Goal: Task Accomplishment & Management: Use online tool/utility

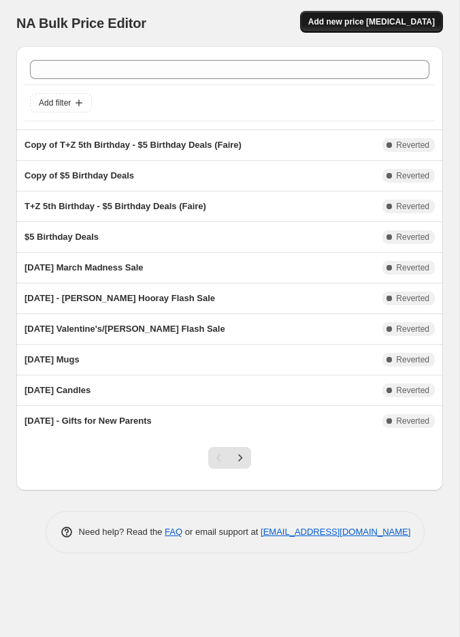
click at [380, 26] on span "Add new price [MEDICAL_DATA]" at bounding box center [371, 21] width 127 height 11
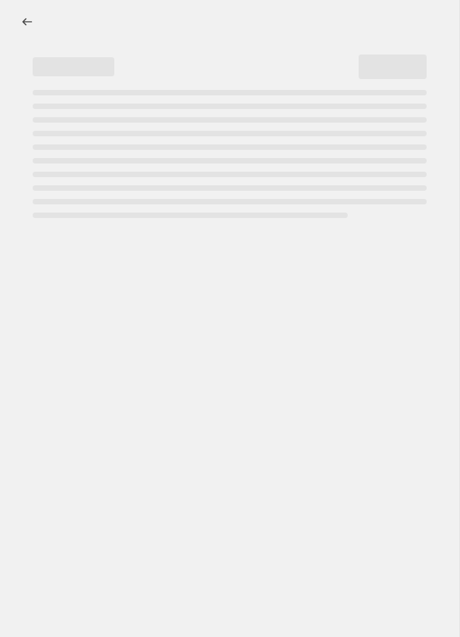
select select "percentage"
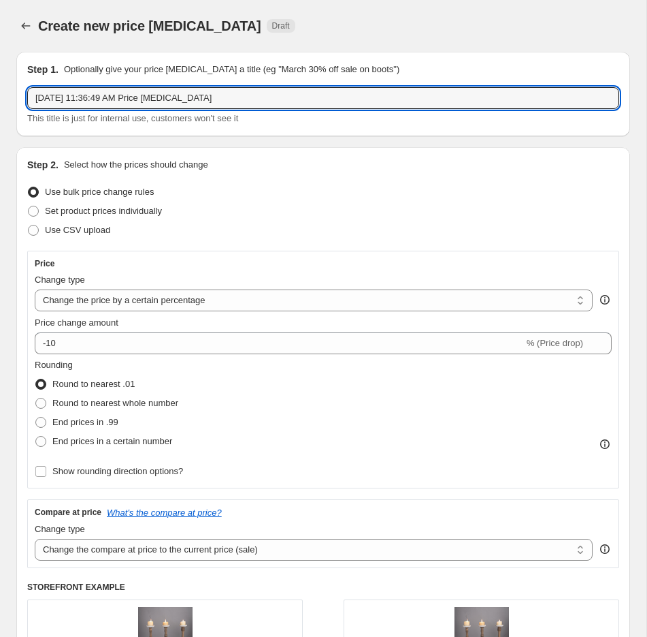
drag, startPoint x: 274, startPoint y: 103, endPoint x: 26, endPoint y: 75, distance: 249.5
click at [26, 75] on div "Step 1. Optionally give your price [MEDICAL_DATA] a title (eg "March 30% off sa…" at bounding box center [323, 94] width 614 height 84
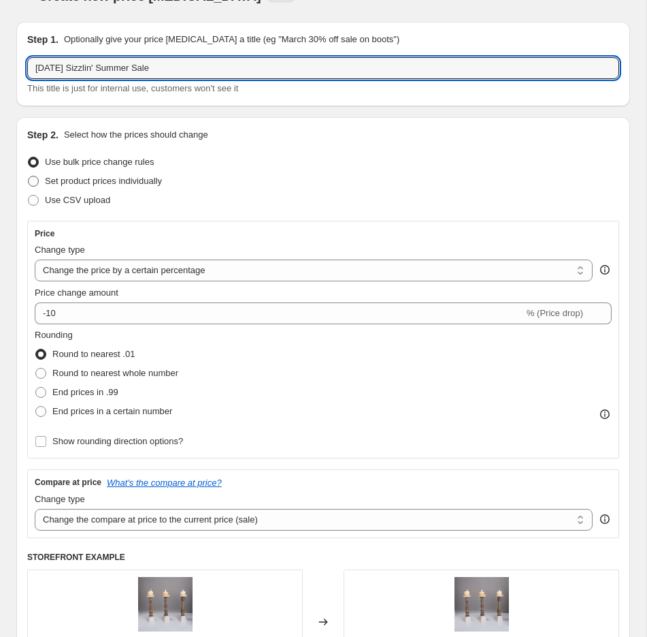
type input "[DATE] Sizzlin' Summer Sale"
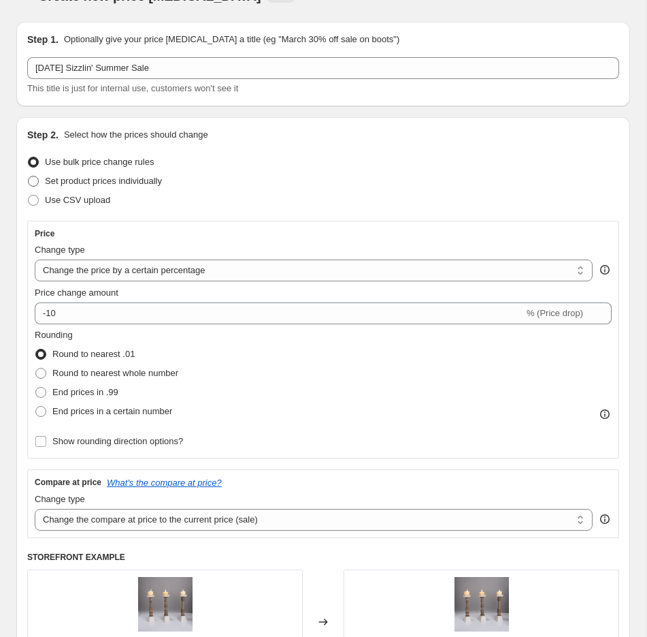
click at [103, 180] on span "Set product prices individually" at bounding box center [103, 181] width 117 height 10
click at [29, 176] on input "Set product prices individually" at bounding box center [28, 176] width 1 height 1
radio input "true"
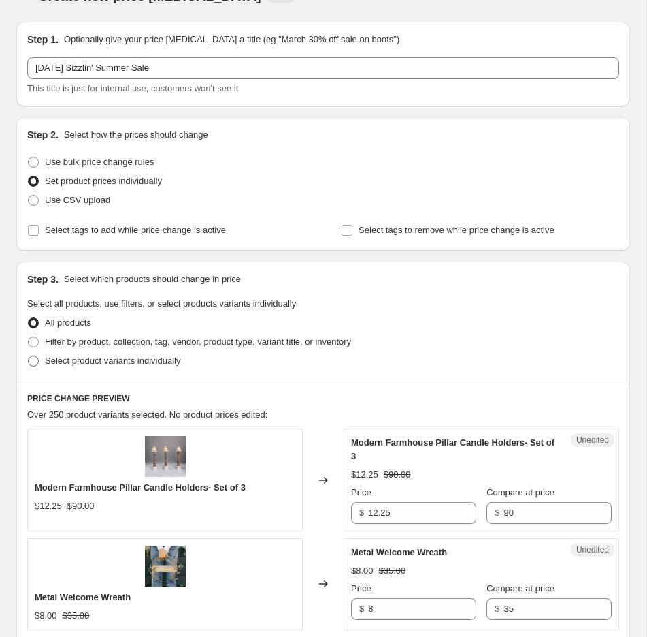
click at [124, 352] on label "Select product variants individually" at bounding box center [103, 360] width 153 height 19
click at [29, 355] on input "Select product variants individually" at bounding box center [28, 355] width 1 height 1
radio input "true"
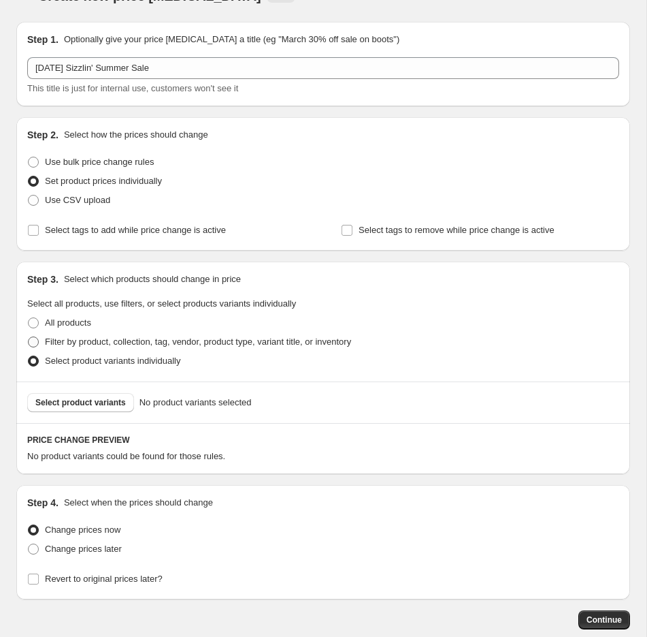
click at [118, 347] on span "Filter by product, collection, tag, vendor, product type, variant title, or inv…" at bounding box center [198, 342] width 306 height 14
click at [29, 337] on input "Filter by product, collection, tag, vendor, product type, variant title, or inv…" at bounding box center [28, 336] width 1 height 1
radio input "true"
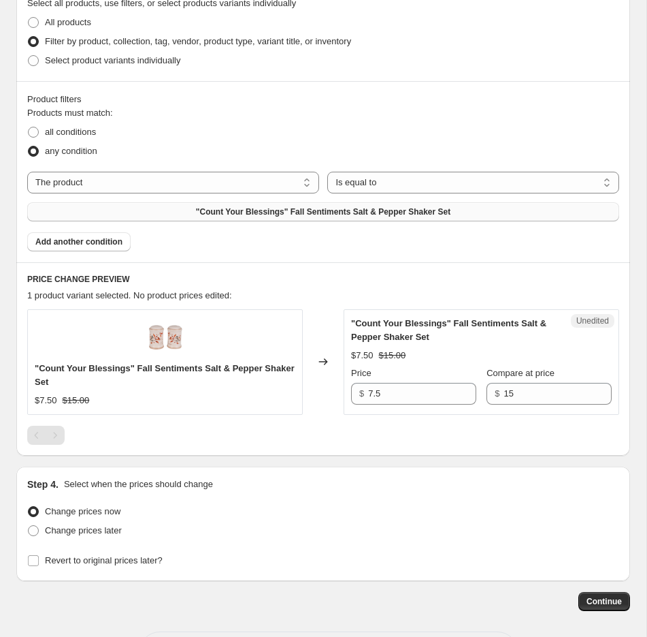
scroll to position [322, 0]
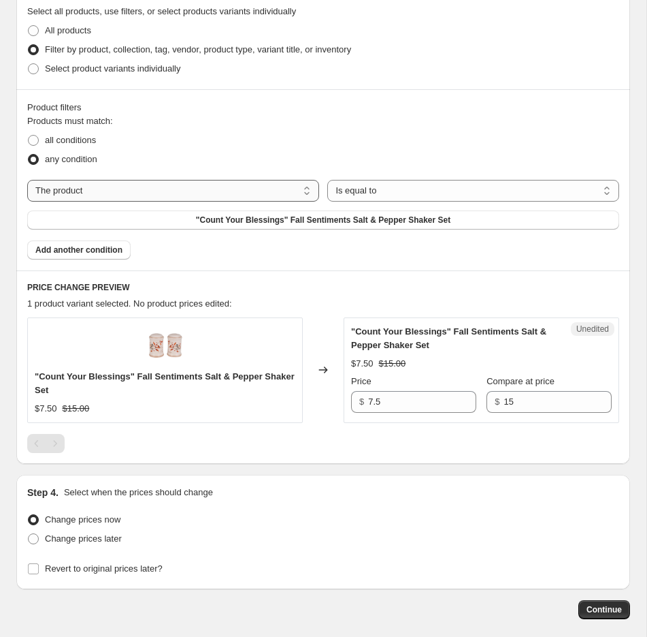
click at [275, 193] on select "The product The product's collection The product's tag The product's vendor The…" at bounding box center [173, 191] width 292 height 22
select select "tag"
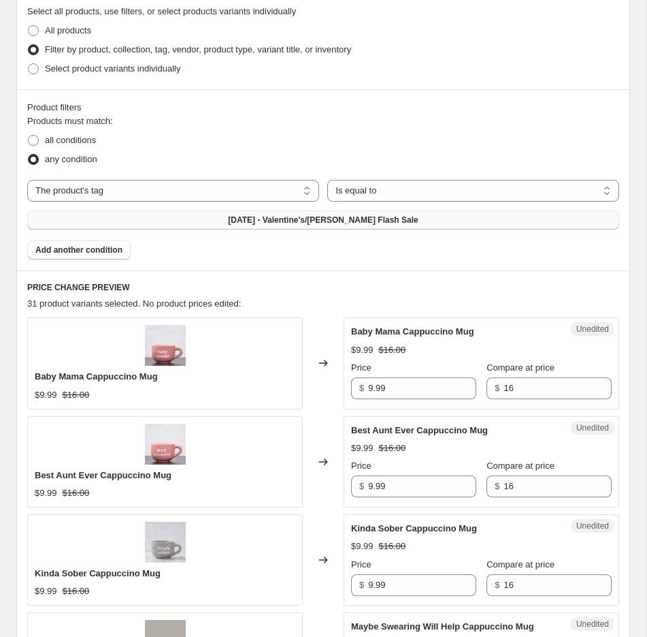
click at [310, 219] on span "[DATE] - Valentine's/[PERSON_NAME] Flash Sale" at bounding box center [323, 219] width 190 height 11
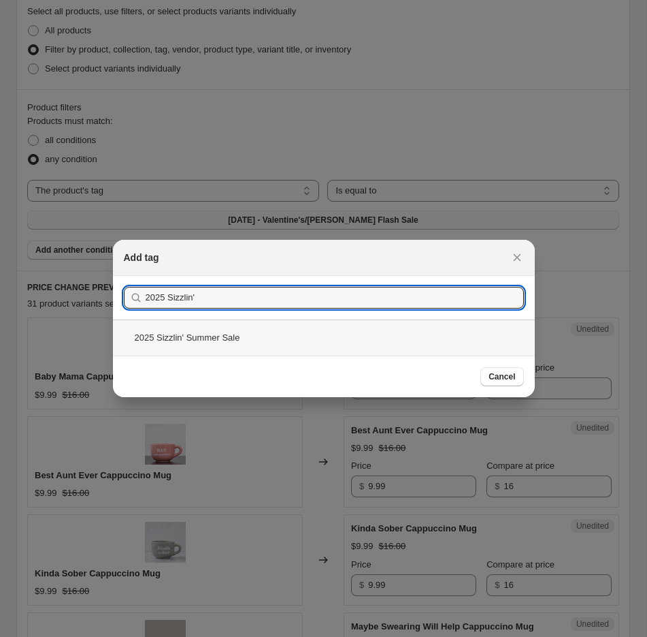
type input "2025 Sizzlin'"
click at [226, 340] on div "2025 Sizzlin' Summer Sale" at bounding box center [324, 337] width 422 height 36
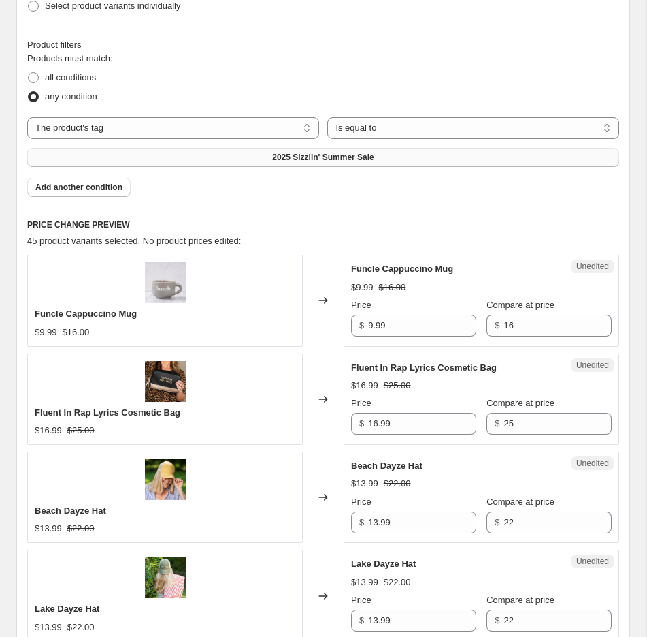
scroll to position [387, 0]
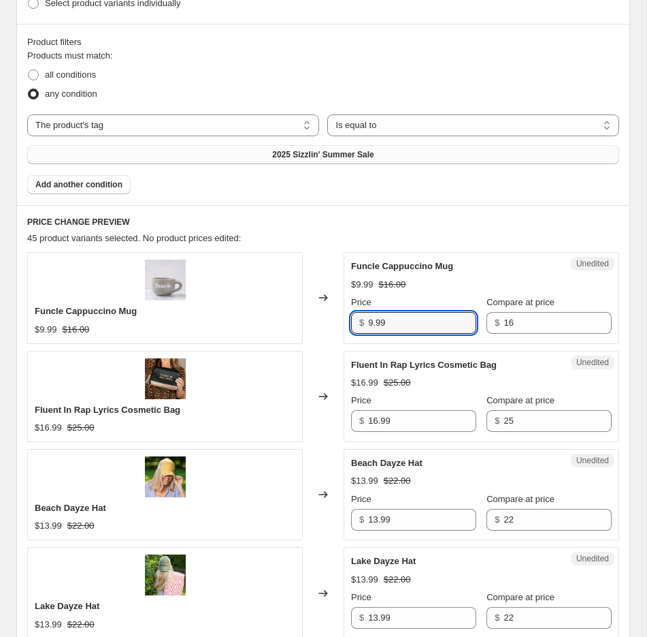
drag, startPoint x: 428, startPoint y: 322, endPoint x: 364, endPoint y: 321, distance: 64.0
click at [364, 321] on div "$ 9.99" at bounding box center [413, 323] width 125 height 22
type input "3"
click at [388, 359] on span "Fluent In Rap Lyrics Cosmetic Bag" at bounding box center [424, 364] width 146 height 10
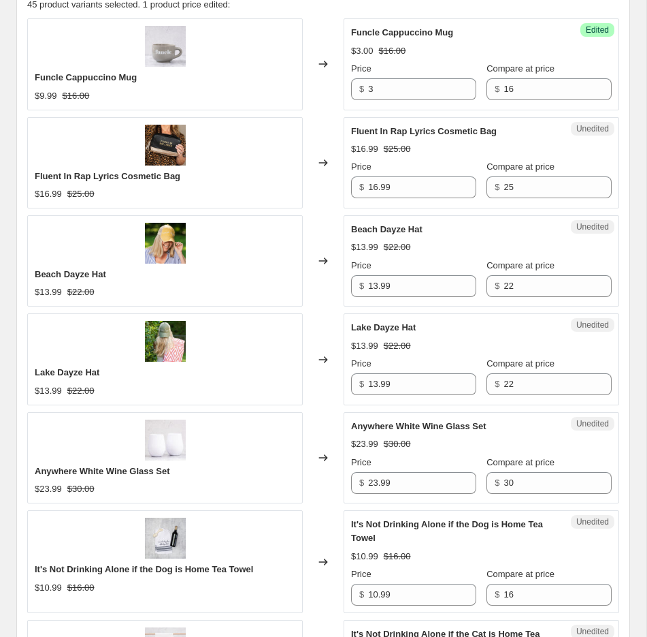
scroll to position [630, 0]
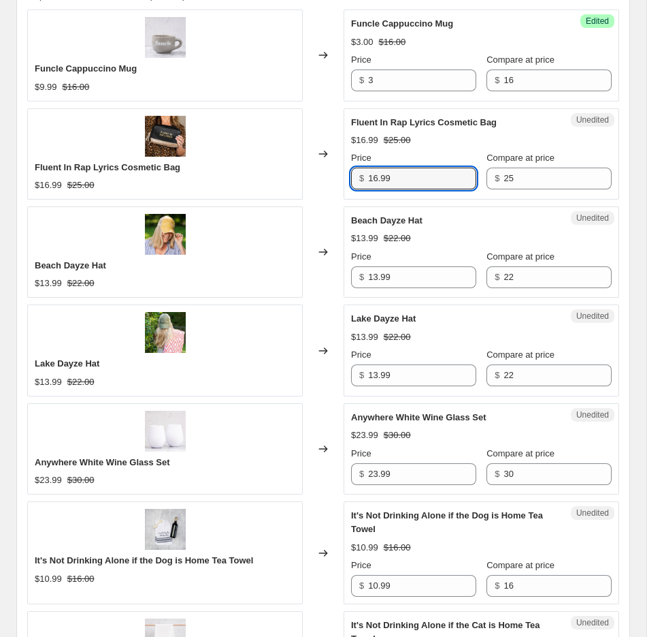
drag, startPoint x: 404, startPoint y: 174, endPoint x: 359, endPoint y: 174, distance: 44.9
click at [359, 174] on div "$ 16.99" at bounding box center [413, 178] width 125 height 22
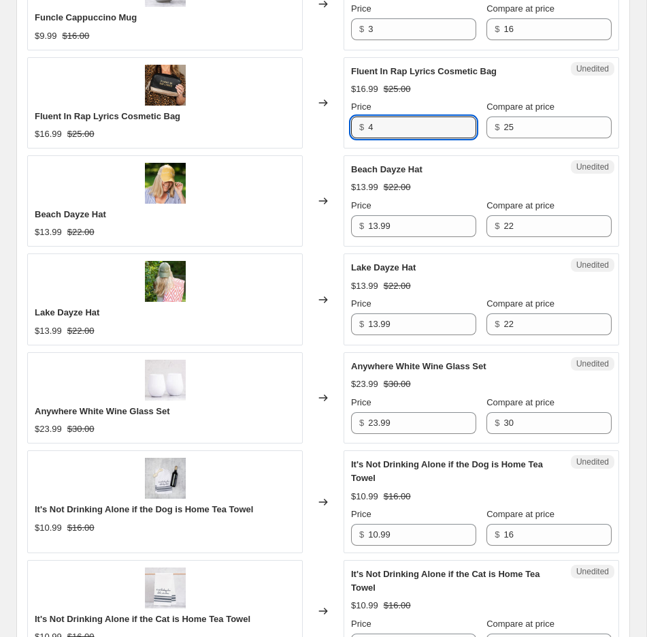
scroll to position [701, 0]
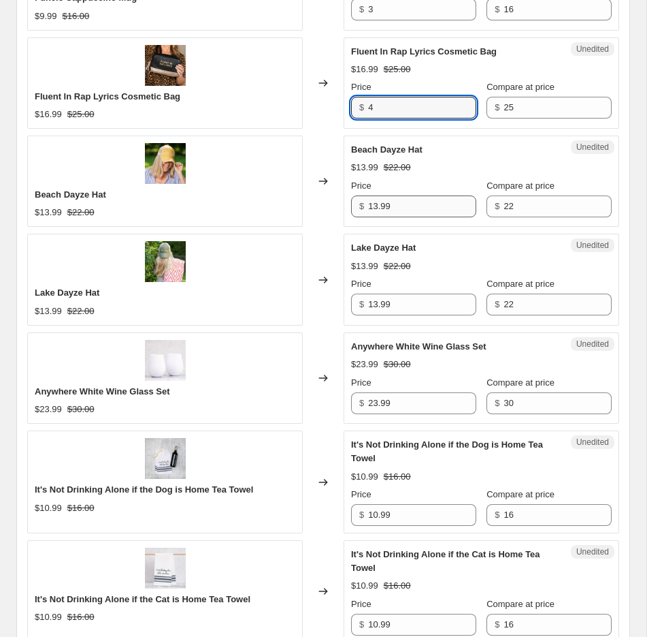
type input "4"
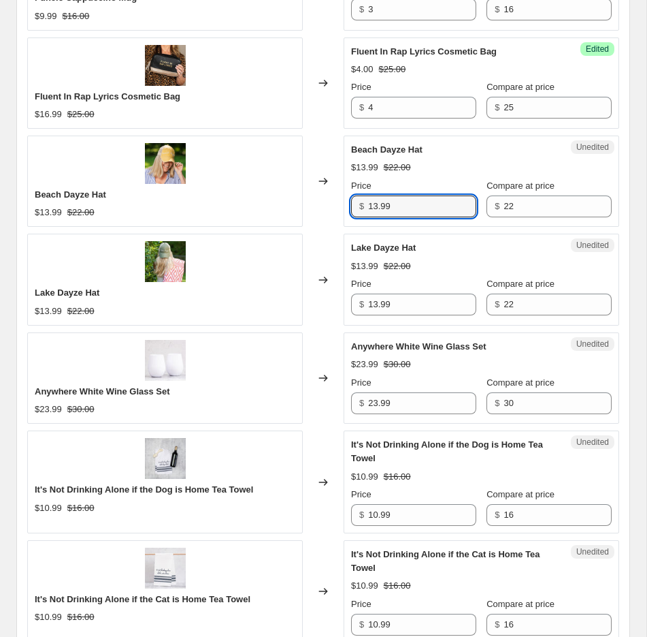
drag, startPoint x: 402, startPoint y: 208, endPoint x: 333, endPoint y: 203, distance: 68.9
click at [334, 203] on div "Beach Dayze Hat $13.99 $22.00 Changed to Unedited Beach Dayze Hat $13.99 $22.00…" at bounding box center [323, 180] width 592 height 91
type input "3"
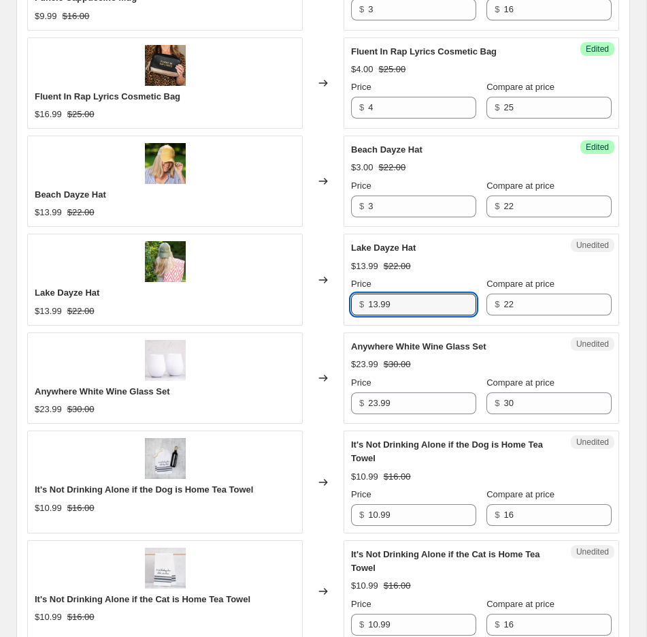
drag, startPoint x: 438, startPoint y: 303, endPoint x: 354, endPoint y: 308, distance: 83.9
click at [354, 308] on div "$ 13.99" at bounding box center [413, 304] width 125 height 22
type input "3"
click at [418, 351] on div "Anywhere White Wine Glass Set $23.99 $30.00 Price $ 23.99 Compare at price $ 30" at bounding box center [481, 377] width 261 height 74
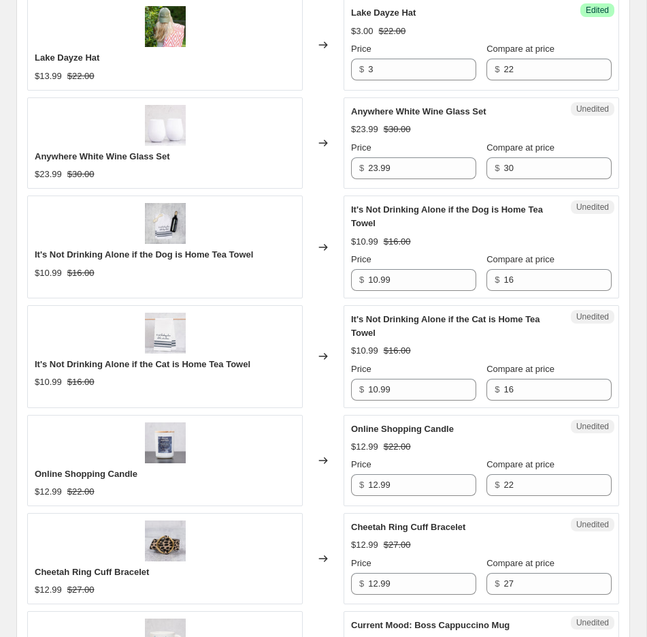
scroll to position [954, 0]
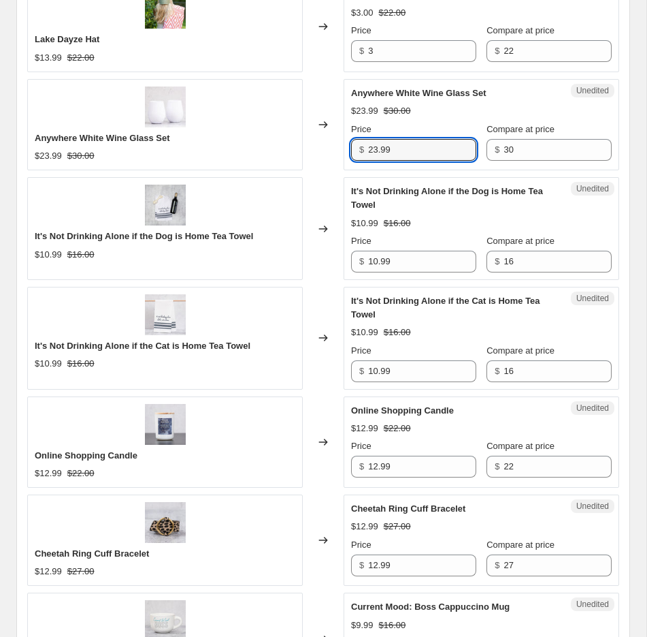
drag, startPoint x: 417, startPoint y: 143, endPoint x: 318, endPoint y: 142, distance: 98.7
click at [318, 142] on div "Anywhere White Wine Glass Set $23.99 $30.00 Changed to Unedited Anywhere White …" at bounding box center [323, 124] width 592 height 91
type input "5"
click at [420, 222] on div "$10.99 $16.00" at bounding box center [481, 223] width 261 height 14
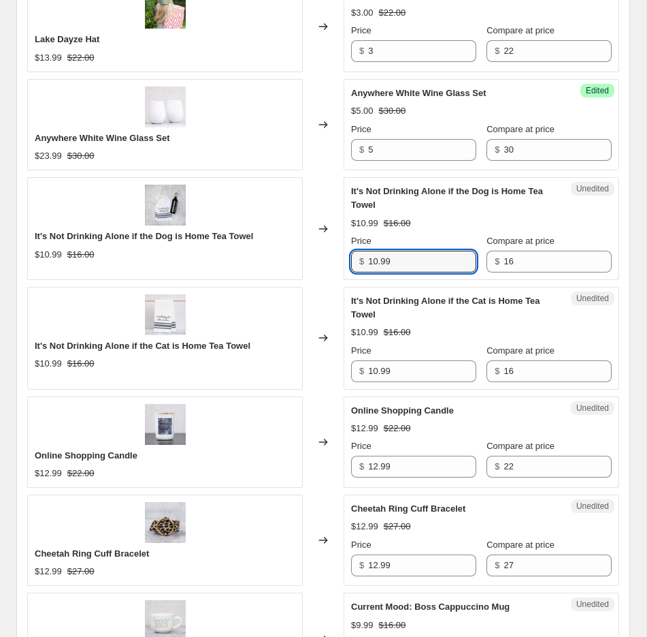
drag, startPoint x: 415, startPoint y: 259, endPoint x: 325, endPoint y: 257, distance: 89.2
click at [325, 257] on div "It's Not Drinking Alone if the Dog is Home Tea Towel $10.99 $16.00 Changed to U…" at bounding box center [323, 228] width 592 height 103
type input "2"
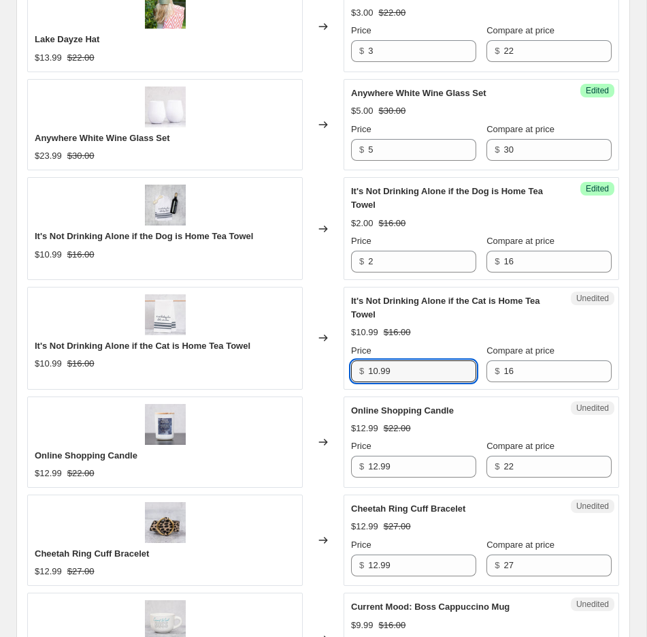
drag, startPoint x: 414, startPoint y: 366, endPoint x: 341, endPoint y: 367, distance: 72.8
click at [341, 367] on div "It's Not Drinking Alone if the Cat is Home Tea Towel $10.99 $16.00 Changed to U…" at bounding box center [323, 338] width 592 height 103
type input "2"
click at [400, 413] on div "Online Shopping Candle $12.99 $22.00 Price $ 12.99 Compare at price $ 22" at bounding box center [481, 441] width 261 height 74
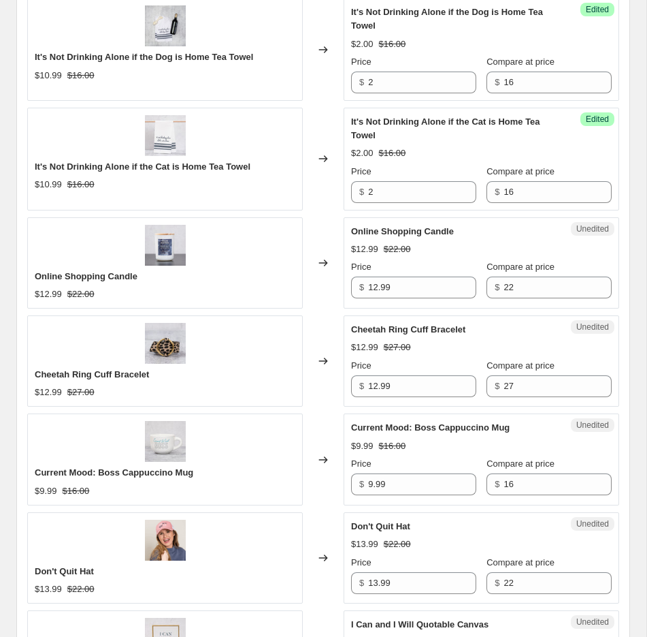
scroll to position [1170, 0]
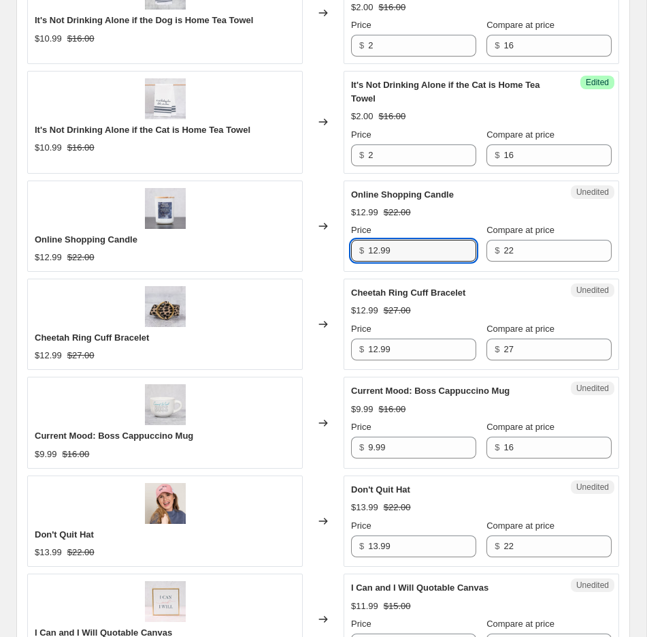
drag, startPoint x: 404, startPoint y: 246, endPoint x: 327, endPoint y: 246, distance: 76.9
click at [327, 246] on div "Online Shopping Candle $12.99 $22.00 Changed to Unedited Online Shopping Candle…" at bounding box center [323, 225] width 592 height 91
type input "3"
click at [401, 304] on strike "$27.00" at bounding box center [397, 311] width 27 height 14
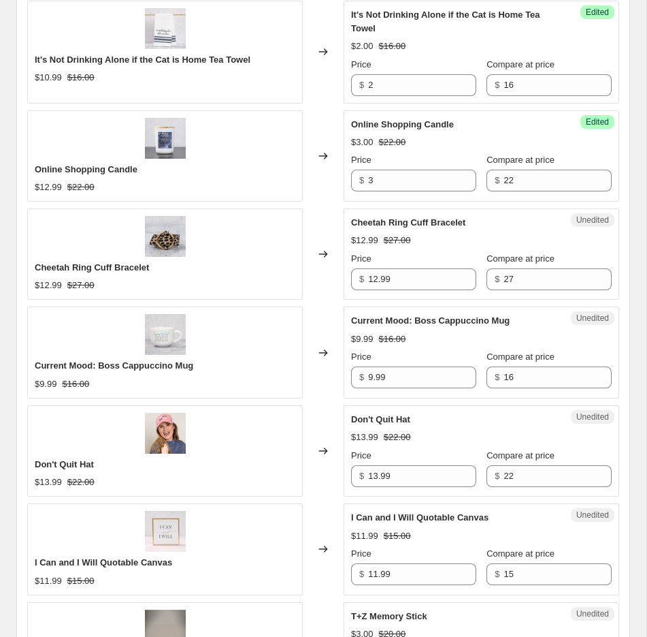
scroll to position [1250, 0]
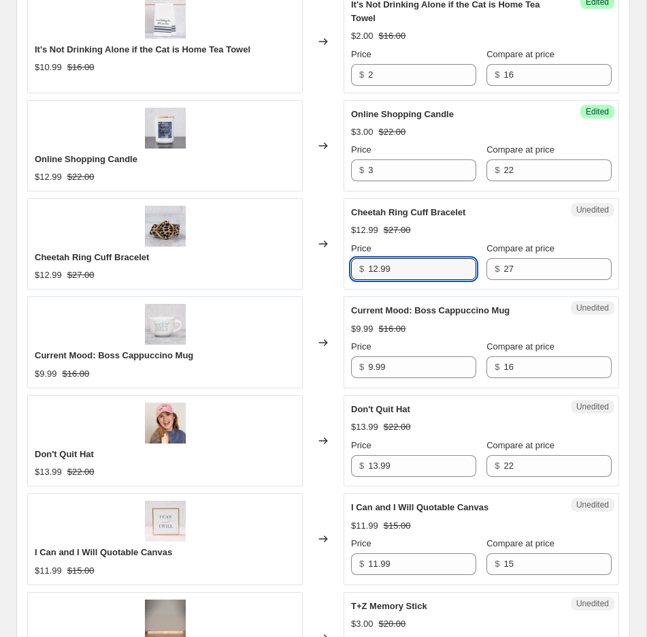
drag, startPoint x: 409, startPoint y: 263, endPoint x: 339, endPoint y: 261, distance: 70.2
click at [339, 261] on div "Cheetah Ring Cuff Bracelet $12.99 $27.00 Changed to Unedited Cheetah Ring Cuff …" at bounding box center [323, 243] width 592 height 91
type input "2.80"
click at [445, 305] on span "Current Mood: Boss Cappuccino Mug" at bounding box center [430, 310] width 159 height 10
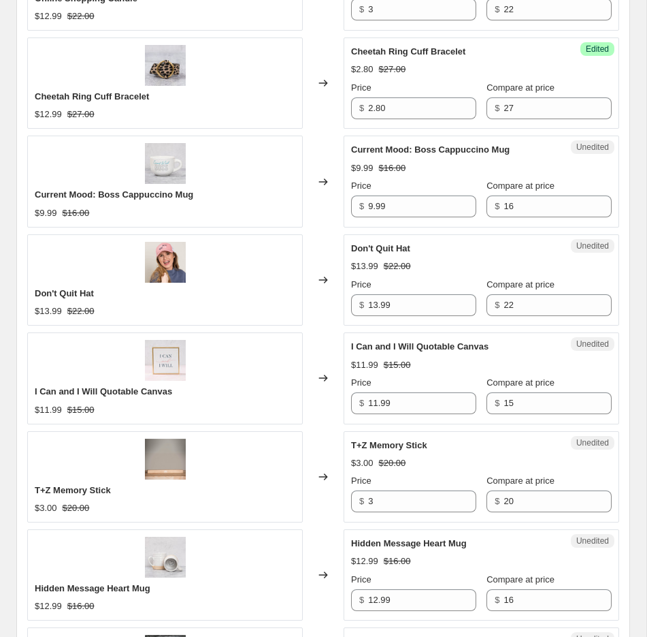
scroll to position [1411, 0]
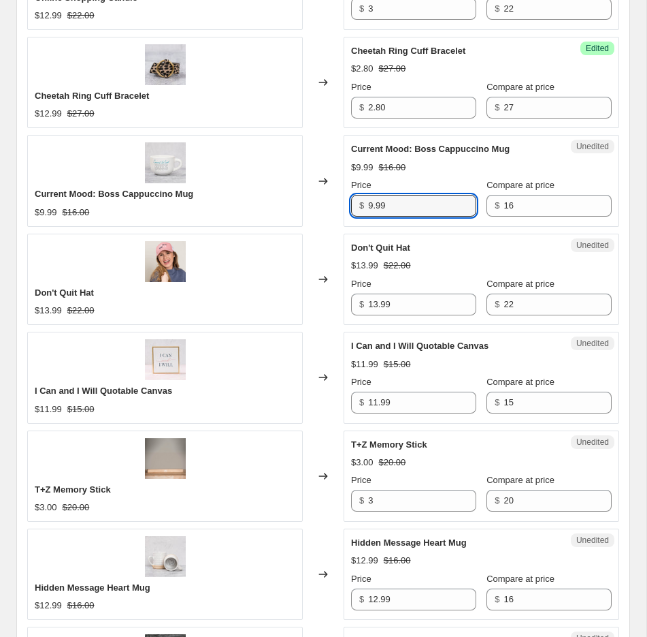
drag, startPoint x: 414, startPoint y: 197, endPoint x: 317, endPoint y: 197, distance: 96.7
click at [317, 197] on div "Current Mood: Boss Cappuccino Mug $9.99 $16.00 Changed to Unedited Current Mood…" at bounding box center [323, 180] width 592 height 91
type input "3"
click at [425, 241] on div "Don't Quit Hat" at bounding box center [454, 248] width 206 height 14
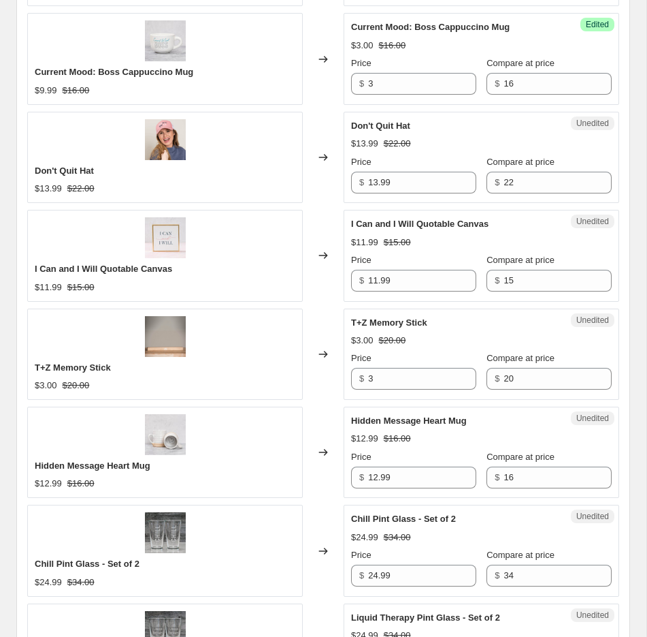
scroll to position [1539, 0]
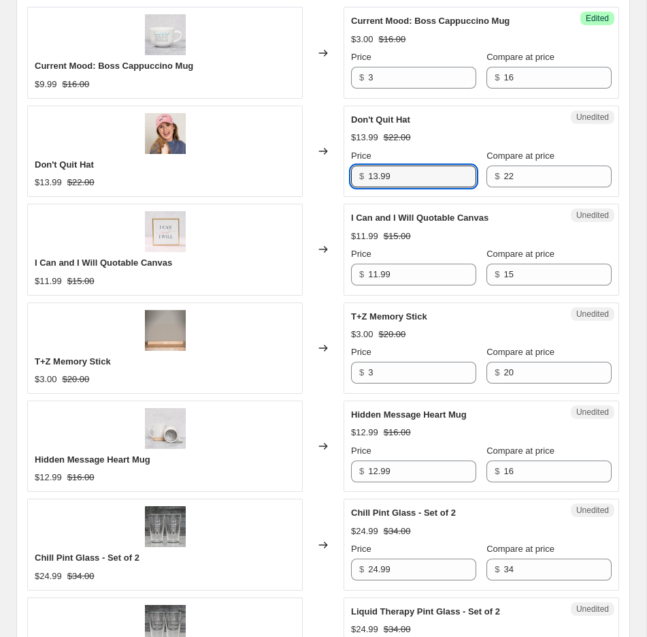
drag, startPoint x: 417, startPoint y: 172, endPoint x: 338, endPoint y: 172, distance: 79.0
click at [338, 172] on div "Don't Quit Hat $13.99 $22.00 Changed to Unedited Don't Quit Hat $13.99 $22.00 P…" at bounding box center [323, 151] width 592 height 91
type input "3"
click at [435, 239] on div "I Can and I Will Quotable Canvas $11.99 $15.00 Price $ 11.99 Compare at price $…" at bounding box center [481, 248] width 261 height 74
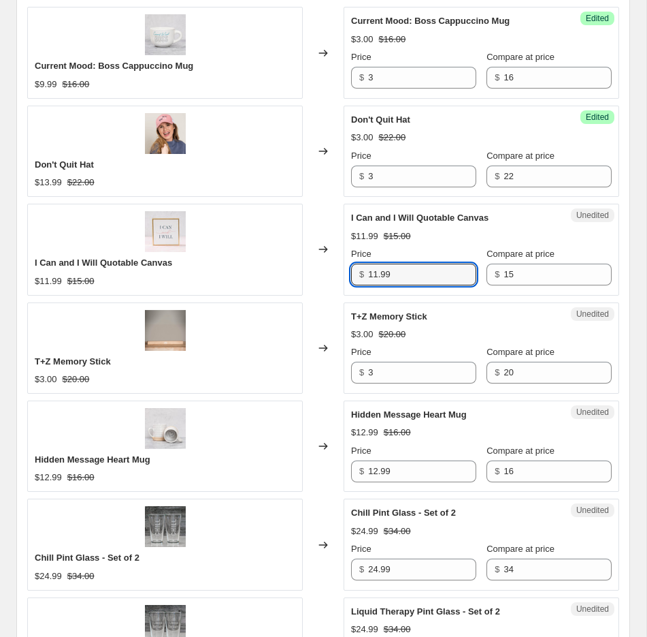
drag, startPoint x: 401, startPoint y: 274, endPoint x: 337, endPoint y: 274, distance: 64.0
click at [337, 274] on div "I Can and I Will Quotable Canvas $11.99 $15.00 Changed to Unedited I Can and I …" at bounding box center [323, 249] width 592 height 91
type input "2"
click at [432, 329] on div "$3.00 $20.00" at bounding box center [481, 334] width 261 height 14
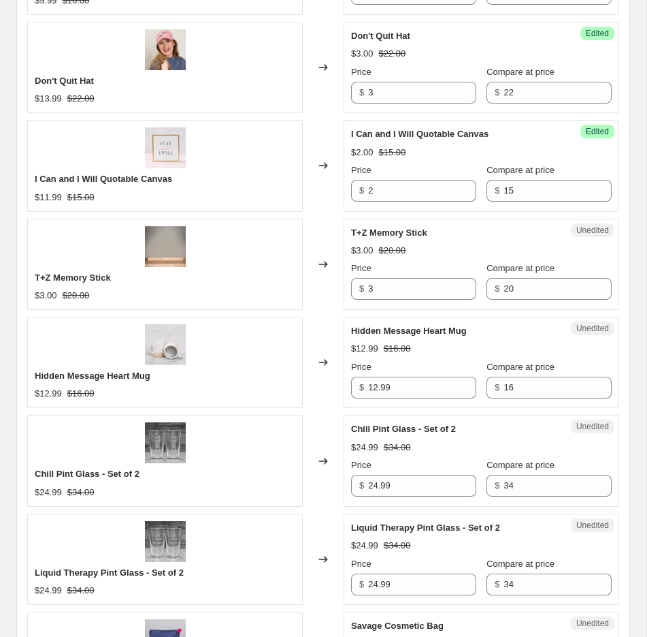
scroll to position [1678, 0]
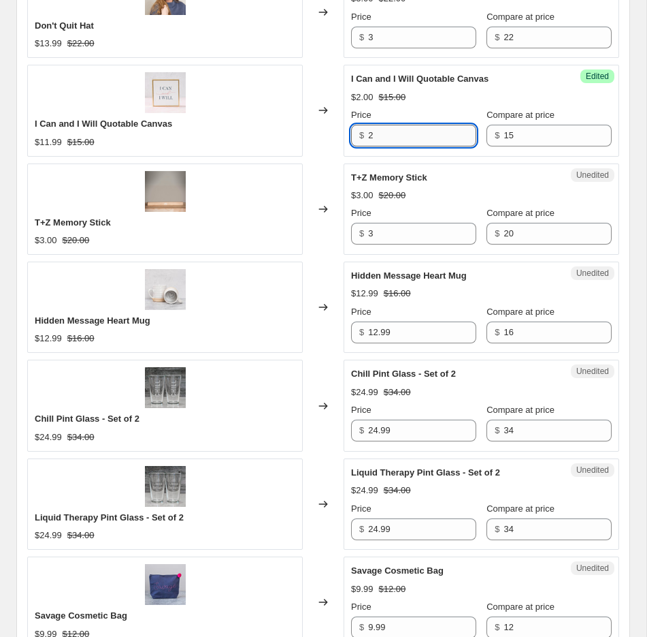
drag, startPoint x: 402, startPoint y: 129, endPoint x: 379, endPoint y: 129, distance: 23.1
click at [379, 129] on input "2" at bounding box center [422, 136] width 108 height 22
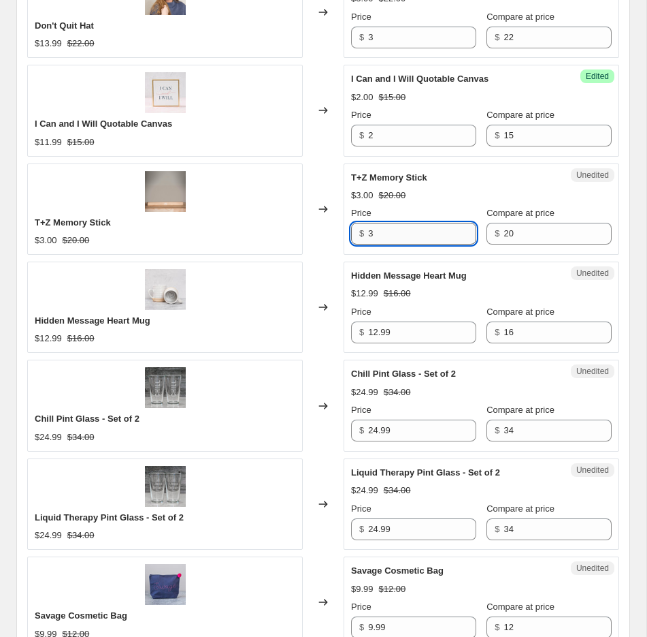
click at [401, 225] on input "3" at bounding box center [422, 234] width 108 height 22
drag, startPoint x: 391, startPoint y: 238, endPoint x: 349, endPoint y: 233, distance: 43.2
click at [349, 233] on div "Unedited T+Z Memory Stick $3.00 $20.00 Price $ 3 Compare at price $ 20" at bounding box center [482, 208] width 276 height 91
type input "2"
click at [416, 270] on span "Hidden Message Heart Mug" at bounding box center [409, 275] width 116 height 10
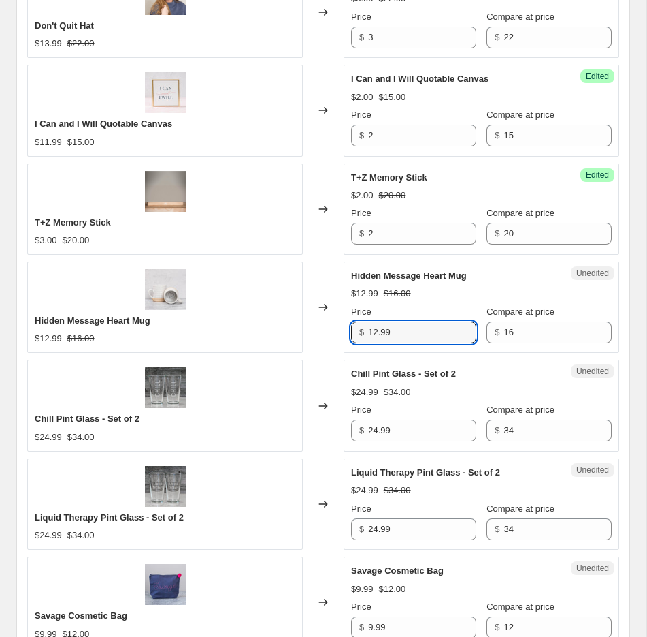
drag, startPoint x: 415, startPoint y: 327, endPoint x: 337, endPoint y: 325, distance: 77.6
click at [337, 325] on div "Hidden Message Heart Mug $12.99 $16.00 Changed to Unedited Hidden Message Heart…" at bounding box center [323, 306] width 592 height 91
type input "3"
click at [460, 376] on div "Chill Pint Glass - Set of 2 $24.99 $34.00 Price $ 24.99 Compare at price $ 34" at bounding box center [481, 404] width 261 height 74
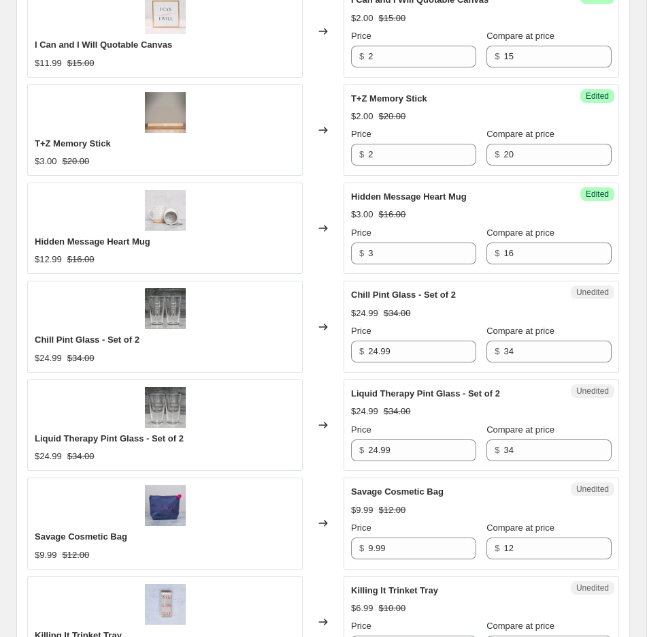
scroll to position [1760, 0]
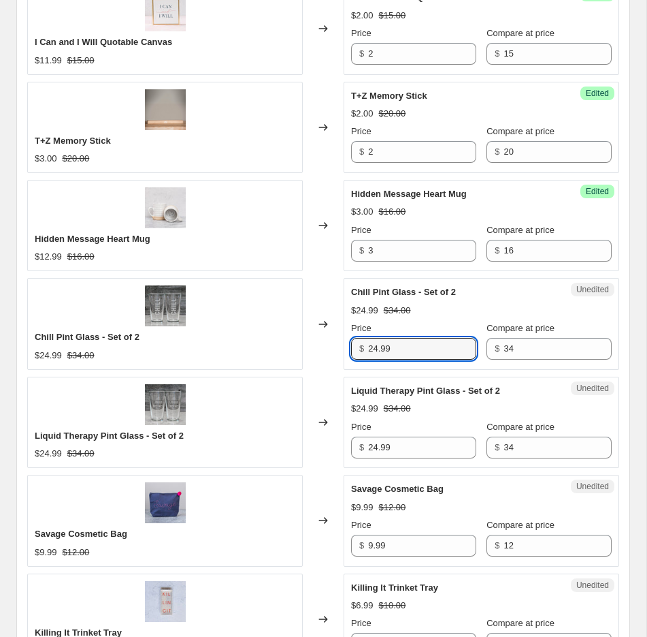
drag, startPoint x: 412, startPoint y: 337, endPoint x: 329, endPoint y: 337, distance: 83.1
click at [329, 337] on div "Chill Pint Glass - Set of 2 $24.99 $34.00 Changed to Unedited Chill Pint Glass …" at bounding box center [323, 323] width 592 height 91
type input "5"
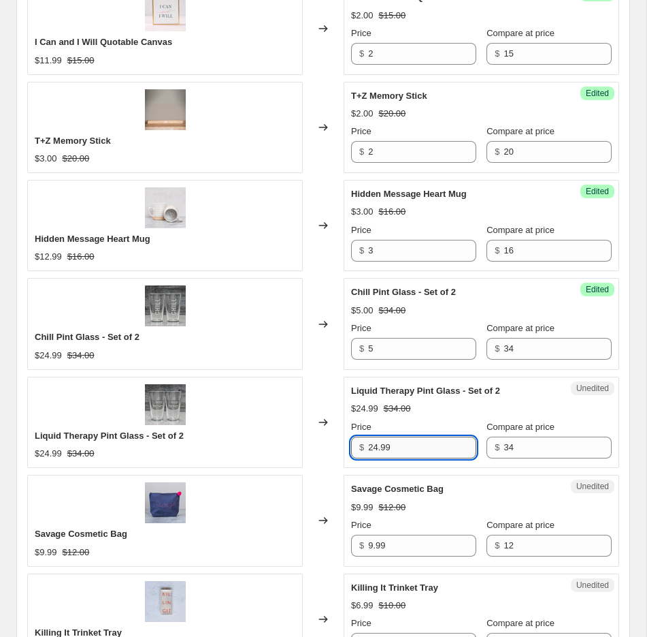
drag, startPoint x: 399, startPoint y: 442, endPoint x: 391, endPoint y: 442, distance: 8.2
click at [391, 442] on input "24.99" at bounding box center [422, 447] width 108 height 22
drag, startPoint x: 417, startPoint y: 438, endPoint x: 324, endPoint y: 433, distance: 93.4
click at [324, 433] on div "Liquid Therapy Pint Glass - Set of 2 $24.99 $34.00 Changed to Unedited Liquid T…" at bounding box center [323, 421] width 592 height 91
type input "5"
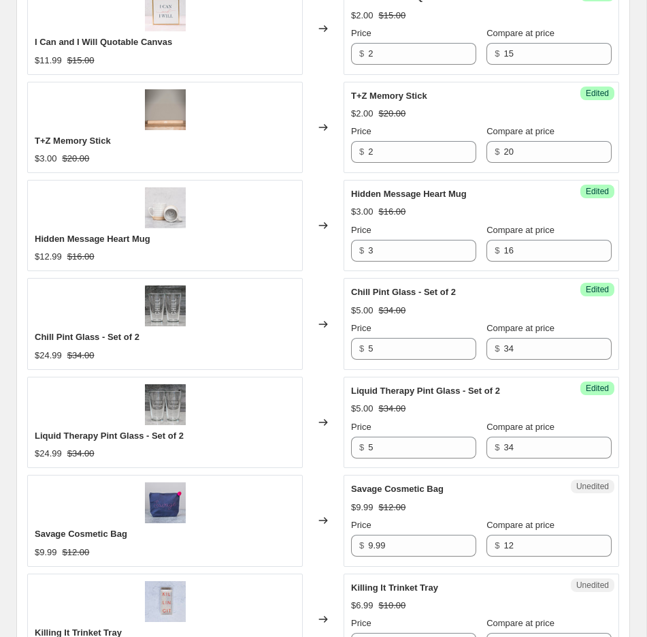
click at [374, 475] on div "Unedited Savage Cosmetic Bag $9.99 $12.00 Price $ 9.99 Compare at price $ 12" at bounding box center [482, 520] width 276 height 91
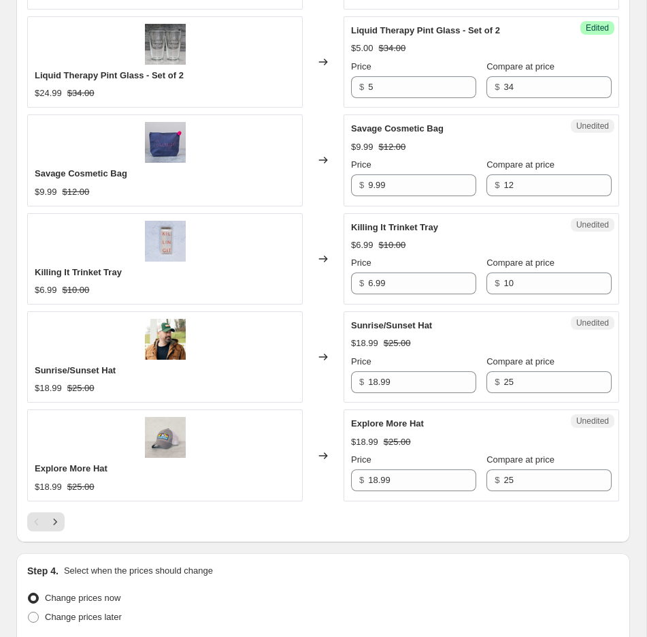
scroll to position [2125, 0]
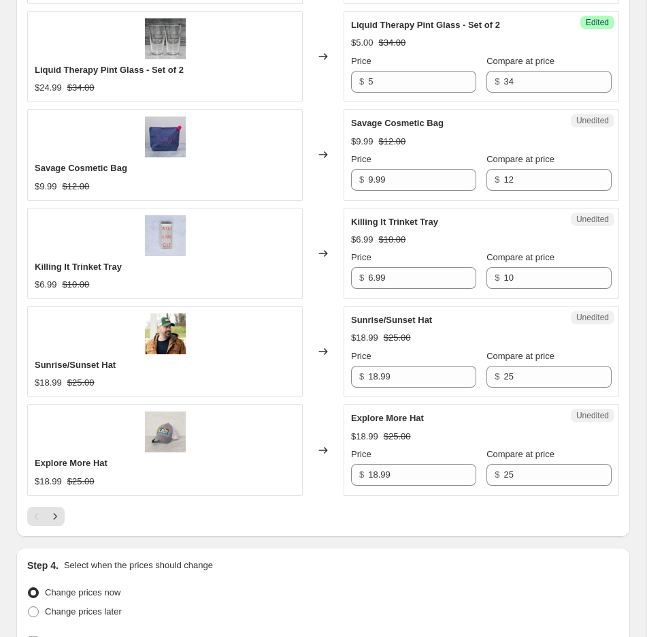
drag, startPoint x: 393, startPoint y: 156, endPoint x: 383, endPoint y: 156, distance: 10.2
click at [383, 156] on div "Price" at bounding box center [413, 159] width 125 height 14
drag, startPoint x: 399, startPoint y: 170, endPoint x: 334, endPoint y: 169, distance: 65.4
click at [335, 169] on div "Savage Cosmetic Bag $9.99 $12.00 Changed to Unedited Savage Cosmetic Bag $9.99 …" at bounding box center [323, 154] width 592 height 91
type input "2"
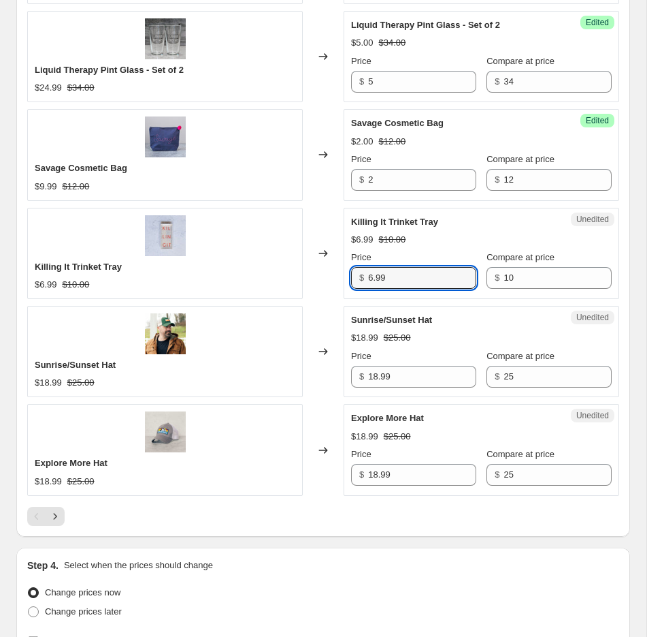
drag, startPoint x: 400, startPoint y: 270, endPoint x: 338, endPoint y: 264, distance: 62.2
click at [339, 265] on div "Killing It Trinket Tray $6.99 $10.00 Changed to Unedited Killing It Trinket Tra…" at bounding box center [323, 253] width 592 height 91
type input "2"
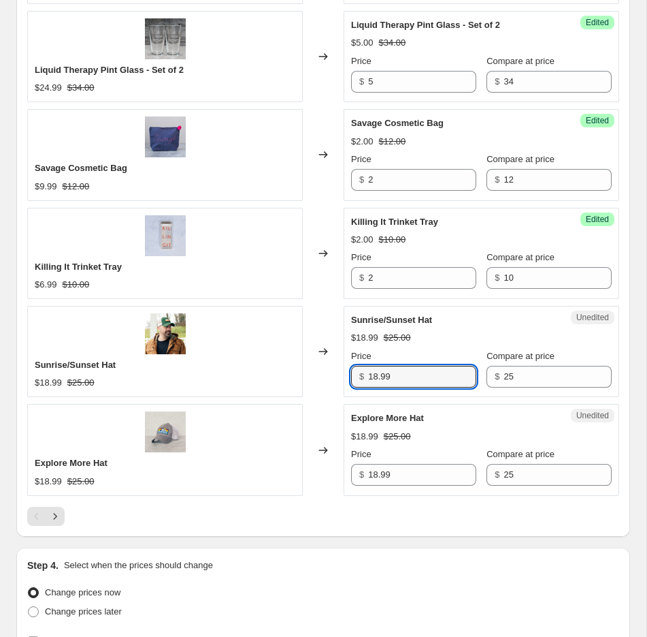
drag, startPoint x: 421, startPoint y: 367, endPoint x: 338, endPoint y: 367, distance: 82.4
click at [338, 367] on div "Sunrise/Sunset Hat $18.99 $25.00 Changed to Unedited Sunrise/Sunset Hat $18.99 …" at bounding box center [323, 351] width 592 height 91
type input "5"
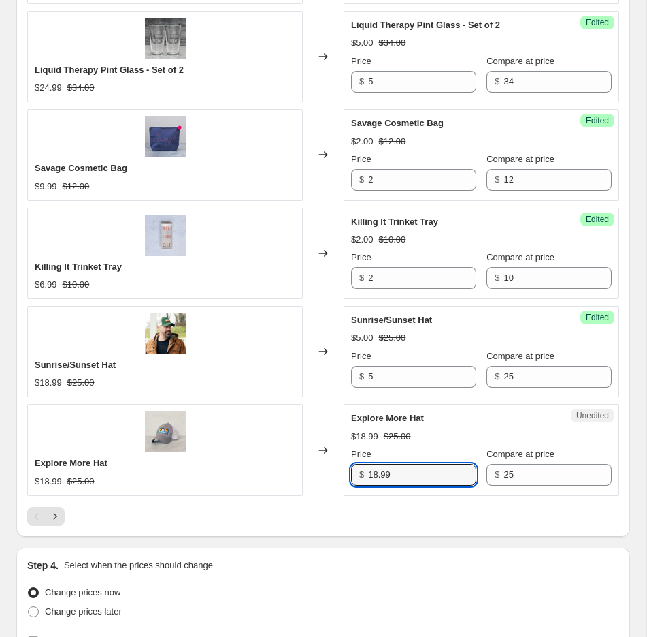
drag, startPoint x: 432, startPoint y: 466, endPoint x: 351, endPoint y: 462, distance: 80.4
click at [351, 464] on div "$ 18.99" at bounding box center [413, 475] width 125 height 22
type input "5"
click at [351, 511] on div at bounding box center [323, 516] width 592 height 19
click at [51, 511] on icon "Next" at bounding box center [55, 516] width 14 height 14
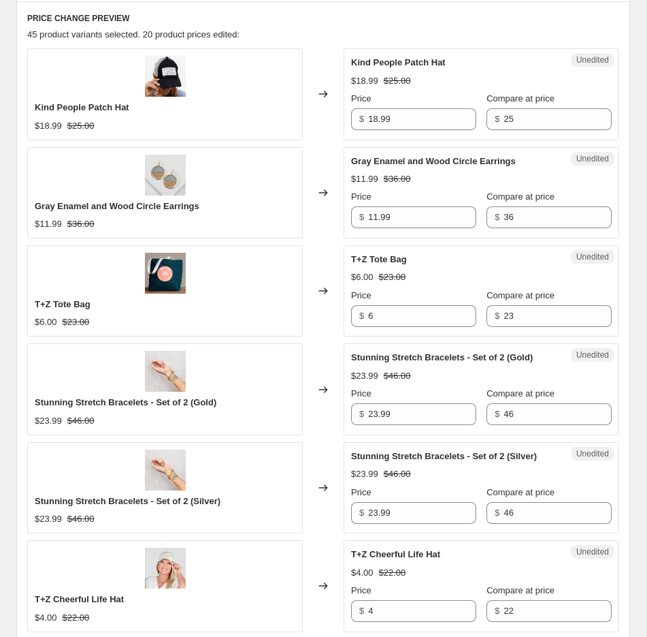
scroll to position [609, 0]
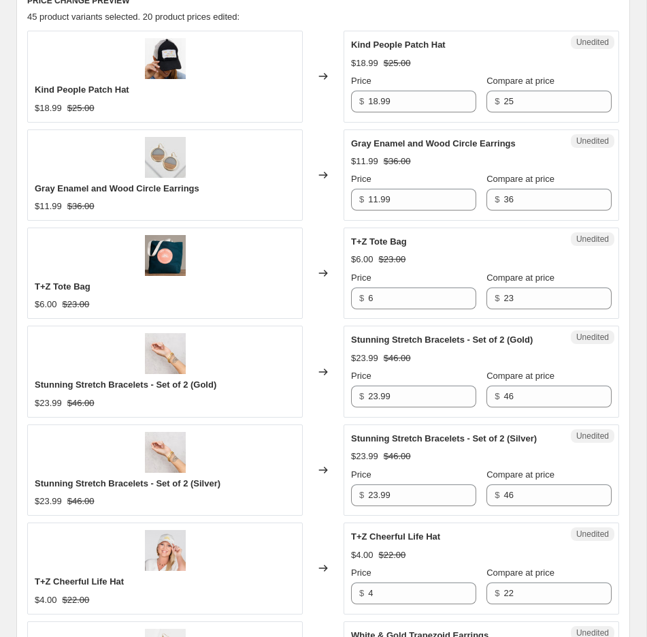
click at [393, 89] on div "Price $ 18.99" at bounding box center [413, 93] width 125 height 38
drag, startPoint x: 399, startPoint y: 101, endPoint x: 340, endPoint y: 99, distance: 59.2
click at [340, 99] on div "Kind People Patch Hat $18.99 $25.00 Changed to Unedited Kind People Patch Hat $…" at bounding box center [323, 76] width 592 height 91
type input "5"
click at [426, 197] on input "11.99" at bounding box center [422, 200] width 108 height 22
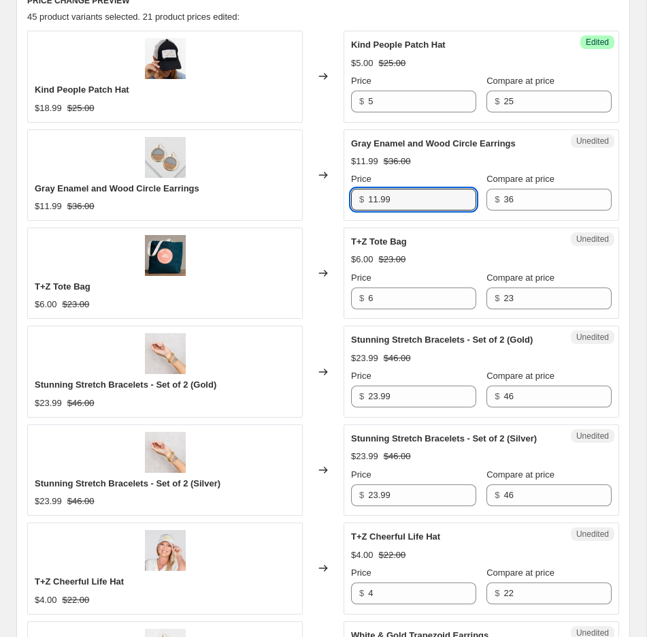
drag, startPoint x: 429, startPoint y: 197, endPoint x: 318, endPoint y: 195, distance: 111.0
click at [318, 195] on div "Gray Enamel and Wood Circle Earrings $11.99 $36.00 Changed to Unedited Gray Ena…" at bounding box center [323, 174] width 592 height 91
type input "5"
click at [400, 248] on div "T+Z Tote Bag $6.00 $23.00 Price $ 6 Compare at price $ 23" at bounding box center [481, 272] width 261 height 74
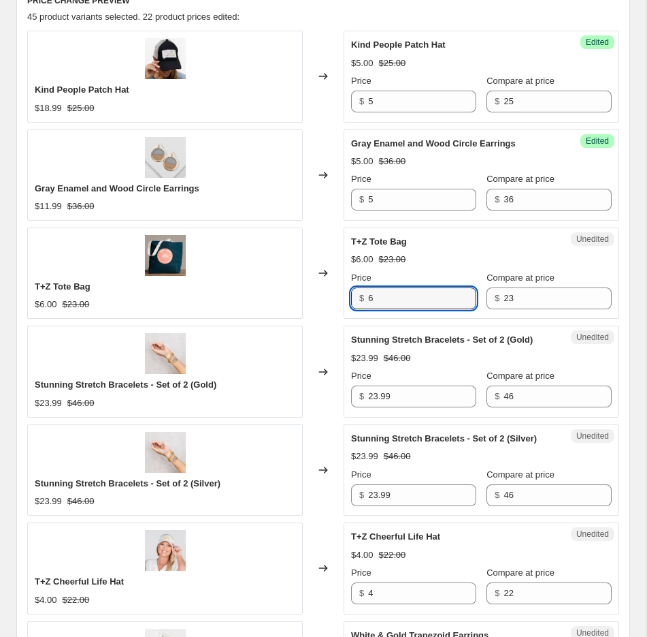
drag, startPoint x: 399, startPoint y: 297, endPoint x: 341, endPoint y: 297, distance: 57.9
click at [341, 297] on div "T+Z Tote Bag $6.00 $23.00 Changed to Unedited T+Z Tote Bag $6.00 $23.00 Price $…" at bounding box center [323, 272] width 592 height 91
type input "4.5"
click at [401, 345] on div "Stunning Stretch Bracelets - Set of 2 (Gold) $23.99 $46.00 Price $ 23.99 Compar…" at bounding box center [481, 370] width 261 height 74
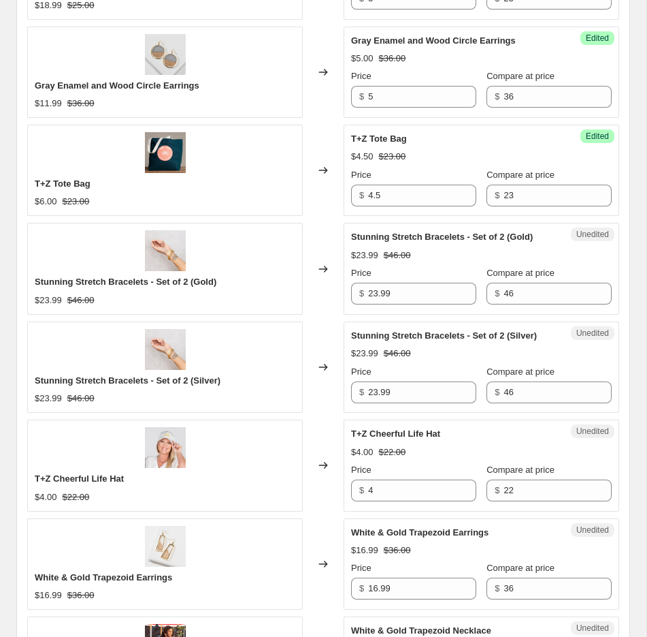
scroll to position [719, 0]
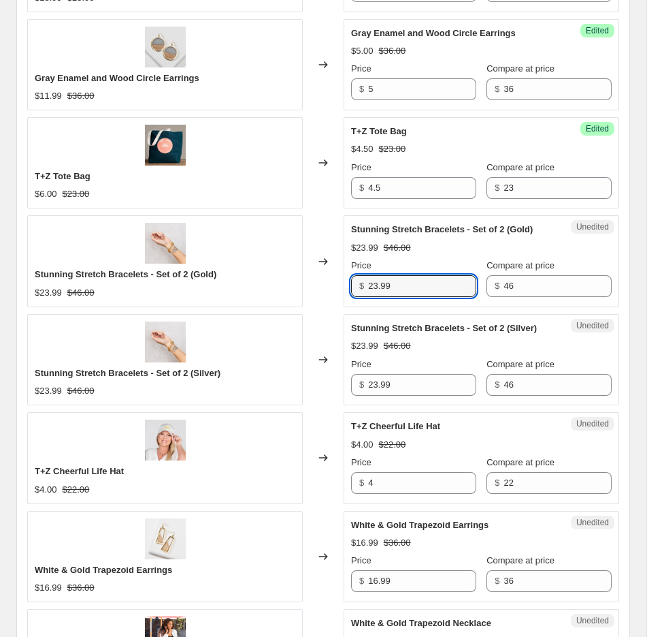
drag, startPoint x: 404, startPoint y: 287, endPoint x: 344, endPoint y: 284, distance: 60.0
click at [344, 284] on div "Unedited Stunning Stretch Bracelets - Set of 2 (Gold) $23.99 $46.00 Price $ 23.…" at bounding box center [482, 260] width 276 height 91
type input "6"
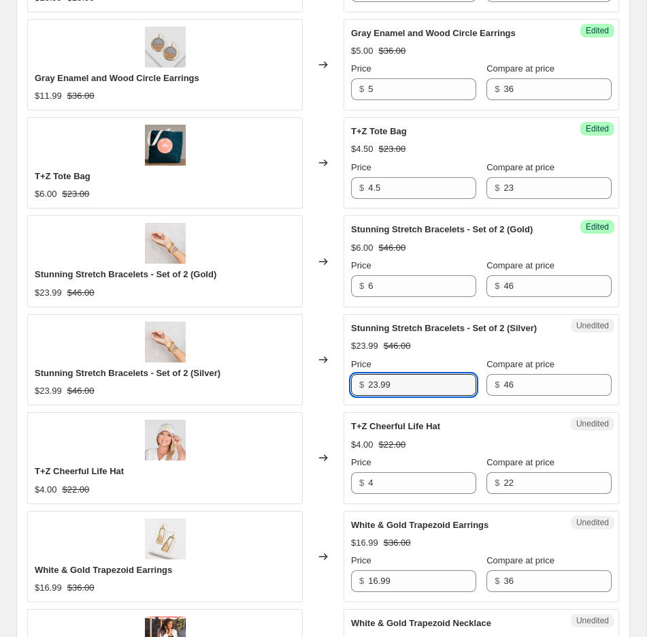
drag, startPoint x: 404, startPoint y: 380, endPoint x: 340, endPoint y: 380, distance: 63.3
click at [340, 380] on div "Stunning Stretch Bracelets - Set of 2 (Silver) $23.99 $46.00 Changed to Unedite…" at bounding box center [323, 359] width 592 height 91
type input "6"
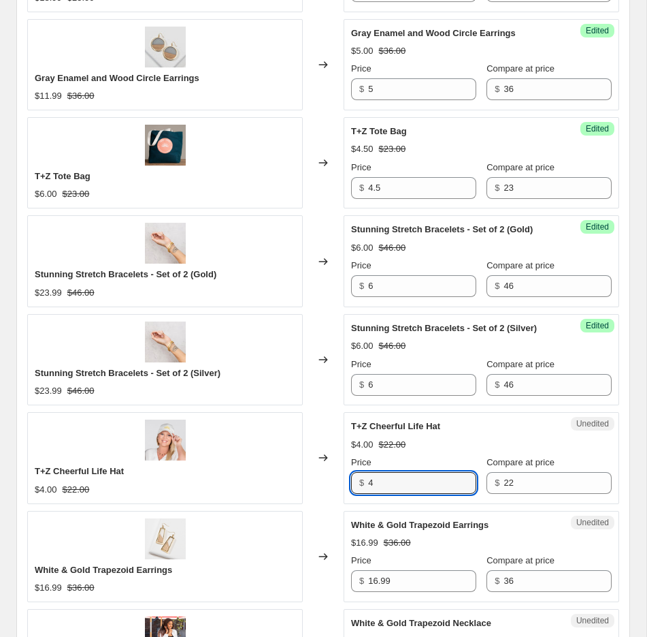
drag, startPoint x: 414, startPoint y: 483, endPoint x: 322, endPoint y: 483, distance: 91.9
click at [322, 483] on div "T+Z Cheerful Life Hat $4.00 $22.00 Changed to Unedited T+Z Cheerful Life Hat $4…" at bounding box center [323, 457] width 592 height 91
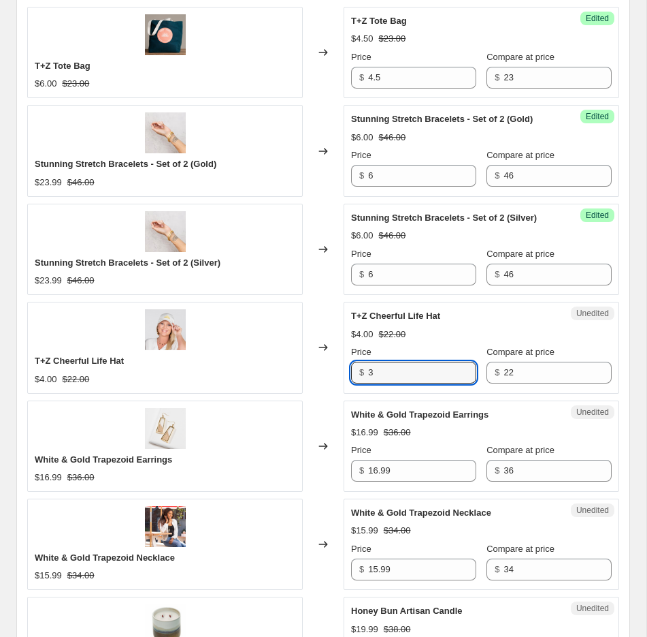
scroll to position [959, 0]
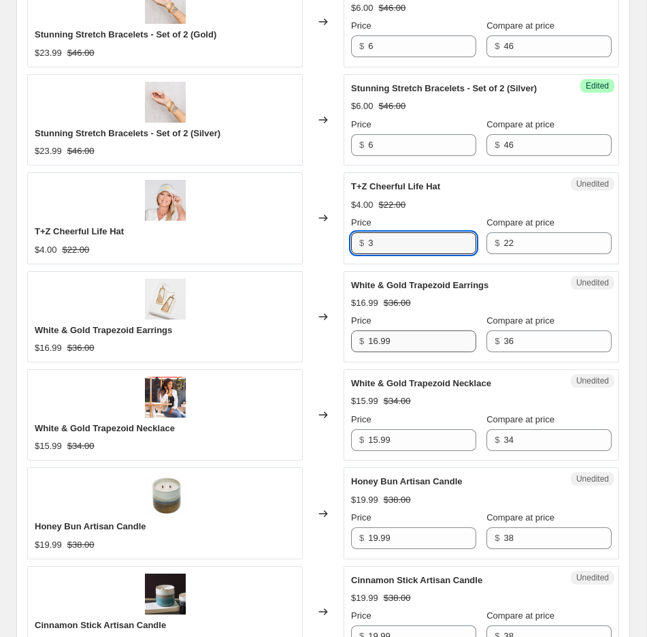
type input "3"
click at [405, 340] on input "16.99" at bounding box center [422, 341] width 108 height 22
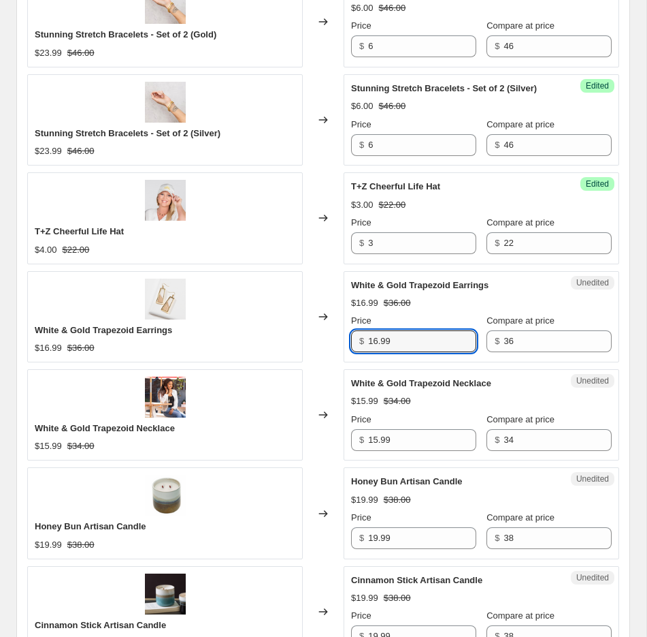
drag, startPoint x: 413, startPoint y: 338, endPoint x: 337, endPoint y: 335, distance: 75.6
click at [337, 335] on div "White & Gold Trapezoid Earrings $16.99 $36.00 Changed to Unedited White & Gold …" at bounding box center [323, 316] width 592 height 91
type input "6"
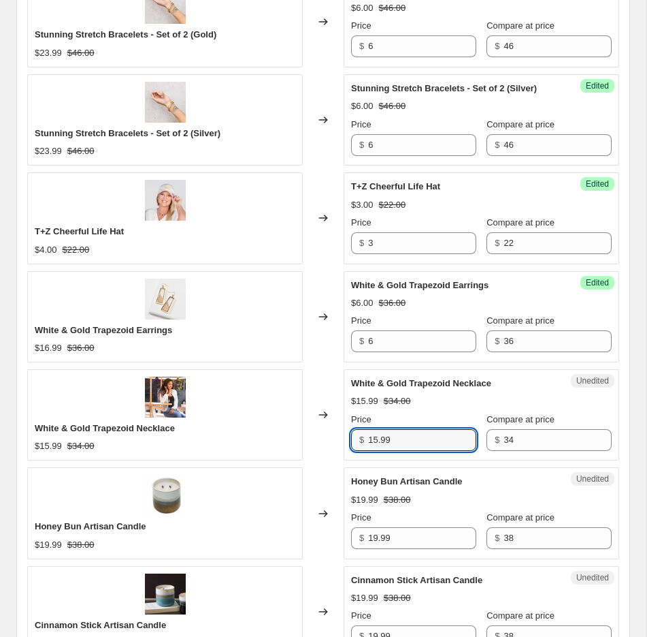
drag, startPoint x: 406, startPoint y: 440, endPoint x: 344, endPoint y: 439, distance: 62.0
click at [344, 439] on div "Unedited White & Gold Trapezoid Necklace $15.99 $34.00 Price $ 15.99 Compare at…" at bounding box center [482, 414] width 276 height 91
type input "5"
click at [391, 478] on span "Honey Bun Artisan Candle" at bounding box center [406, 481] width 111 height 10
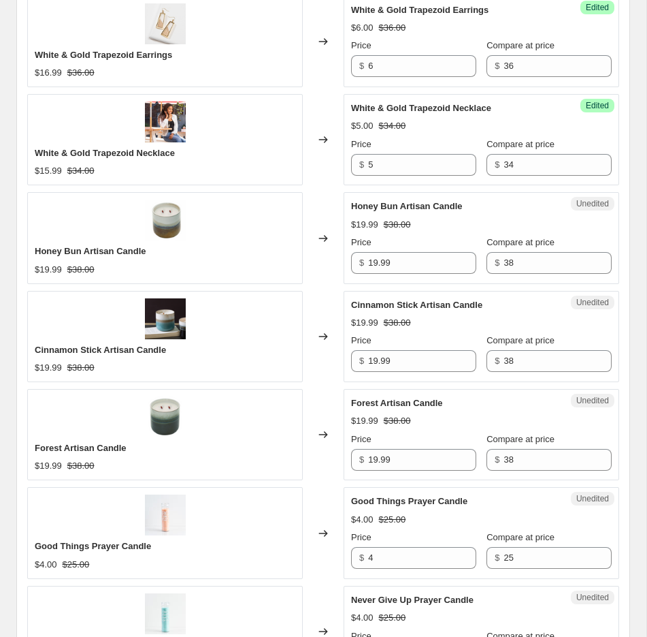
scroll to position [1237, 0]
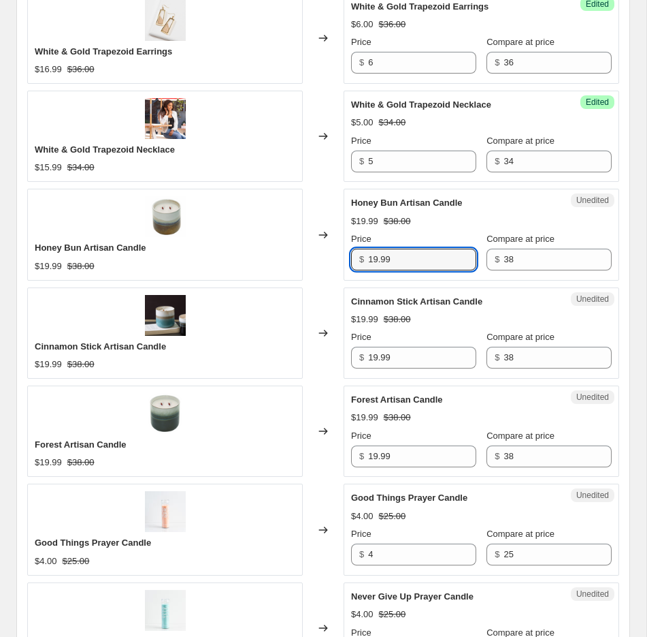
drag, startPoint x: 398, startPoint y: 254, endPoint x: 321, endPoint y: 253, distance: 76.3
click at [321, 253] on div "Honey Bun Artisan Candle $19.99 $38.00 Changed to Unedited Honey Bun Artisan Ca…" at bounding box center [323, 234] width 592 height 91
type input "6"
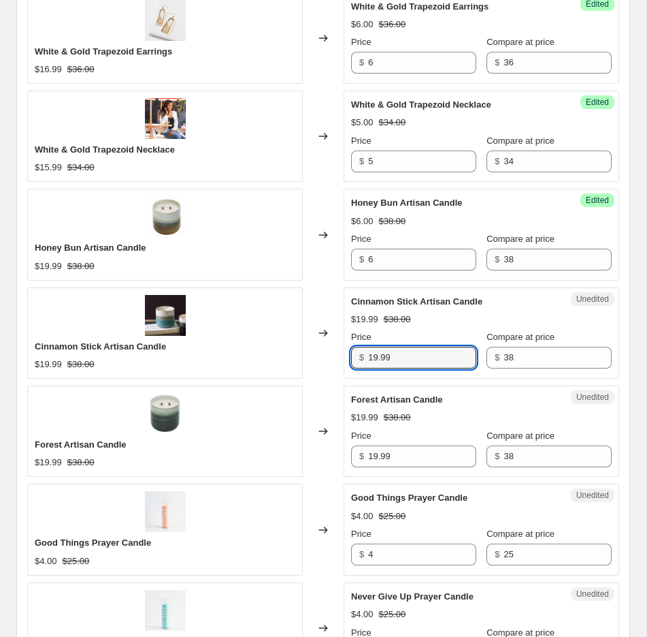
drag, startPoint x: 398, startPoint y: 358, endPoint x: 325, endPoint y: 356, distance: 72.9
click at [325, 356] on div "Cinnamon Stick Artisan Candle $19.99 $38.00 Changed to Unedited Cinnamon Stick …" at bounding box center [323, 332] width 592 height 91
type input "6"
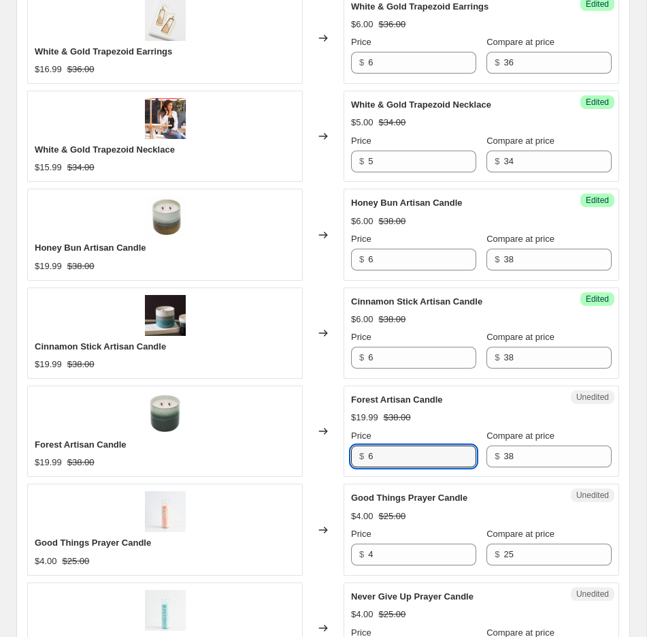
drag, startPoint x: 399, startPoint y: 449, endPoint x: 342, endPoint y: 449, distance: 57.2
click at [342, 449] on div "Forest Artisan Candle $19.99 $38.00 Changed to Unedited Forest Artisan Candle $…" at bounding box center [323, 430] width 592 height 91
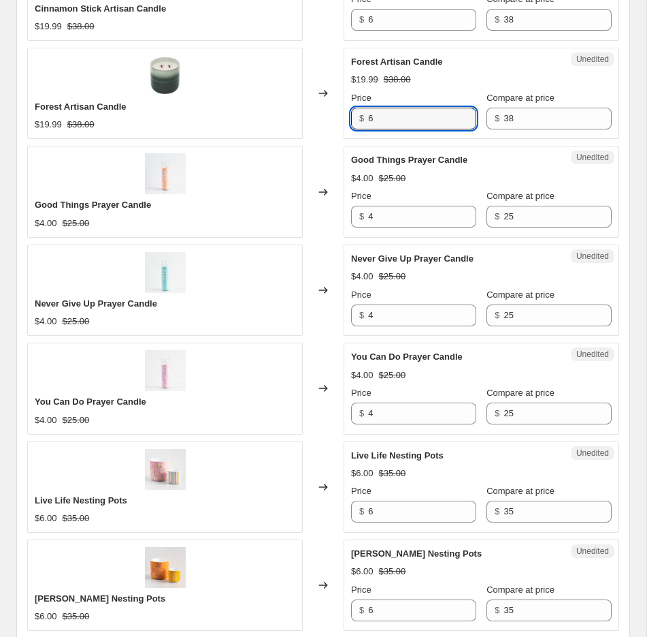
type input "6"
click at [336, 389] on div "Changed to" at bounding box center [323, 387] width 41 height 91
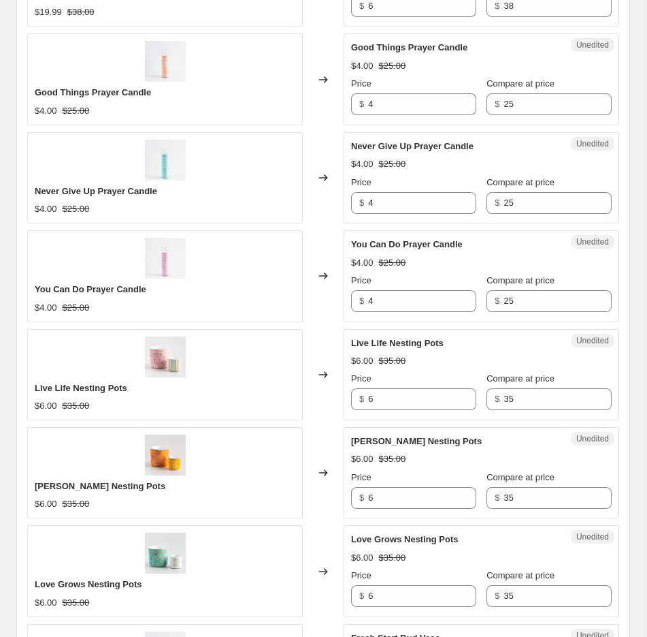
scroll to position [1692, 0]
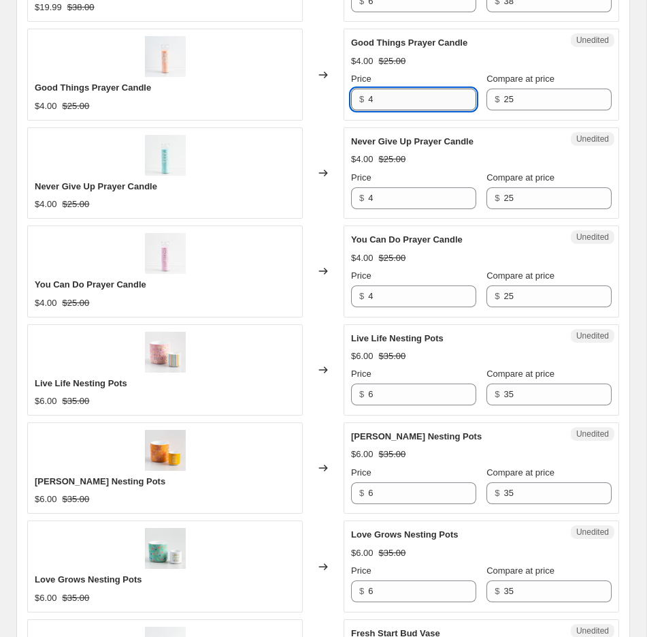
drag, startPoint x: 385, startPoint y: 86, endPoint x: 389, endPoint y: 95, distance: 10.7
click at [389, 95] on input "4" at bounding box center [422, 100] width 108 height 22
type input "3.5"
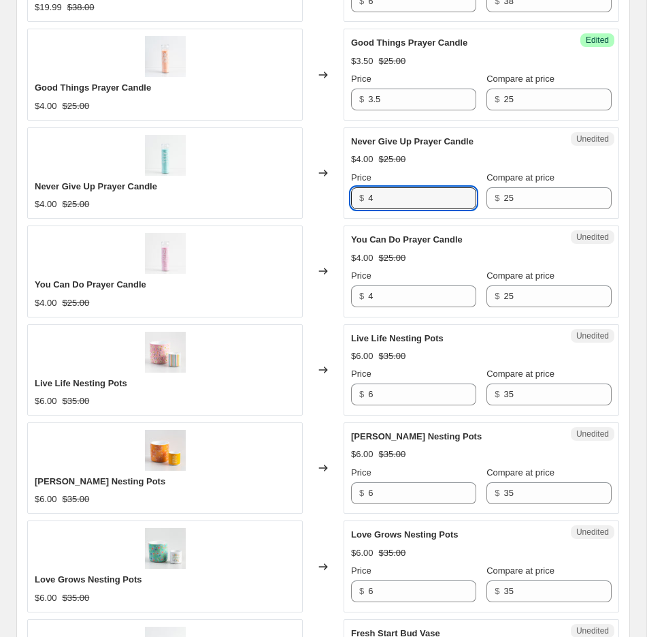
drag, startPoint x: 396, startPoint y: 195, endPoint x: 347, endPoint y: 193, distance: 49.7
click at [347, 193] on div "Unedited Never Give Up Prayer Candle $4.00 $25.00 Price $ 4 Compare at price $ …" at bounding box center [482, 172] width 276 height 91
type input "3.5"
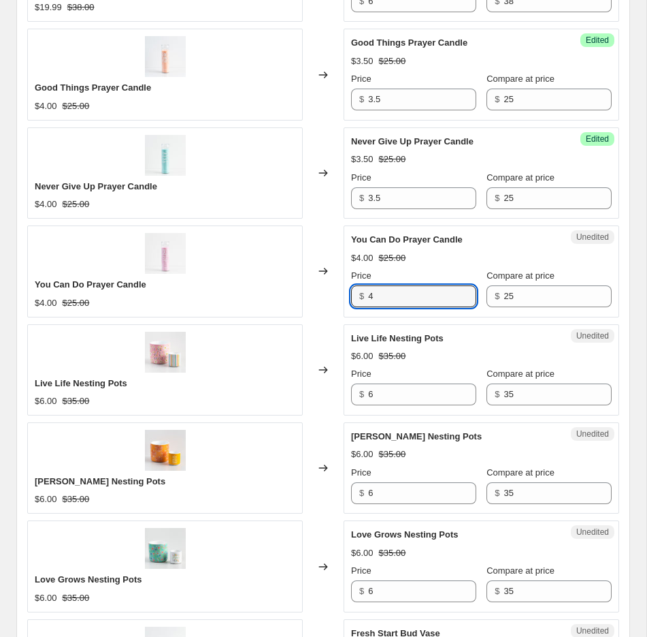
drag, startPoint x: 385, startPoint y: 287, endPoint x: 351, endPoint y: 287, distance: 33.4
click at [351, 287] on div "$ 4" at bounding box center [413, 296] width 125 height 22
type input "3.5"
click at [376, 340] on div "Live Life Nesting Pots $6.00 $35.00 Price $ 6 Compare at price $ 35" at bounding box center [481, 369] width 261 height 74
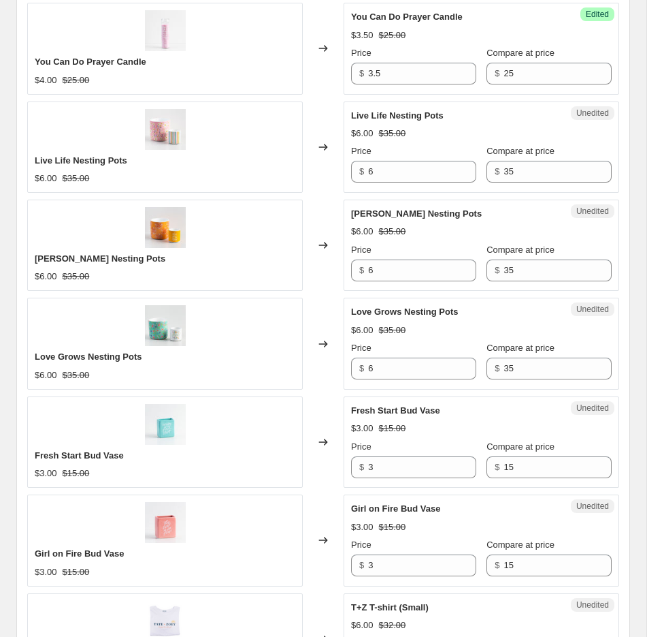
scroll to position [1918, 0]
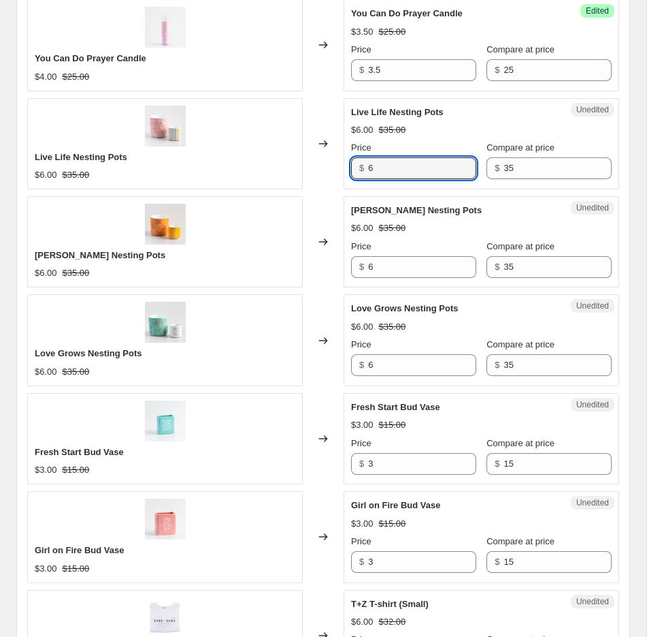
drag, startPoint x: 391, startPoint y: 162, endPoint x: 338, endPoint y: 161, distance: 53.1
click at [338, 161] on div "Live Life Nesting Pots $6.00 $35.00 Changed to Unedited Live Life Nesting Pots …" at bounding box center [323, 143] width 592 height 91
type input "5"
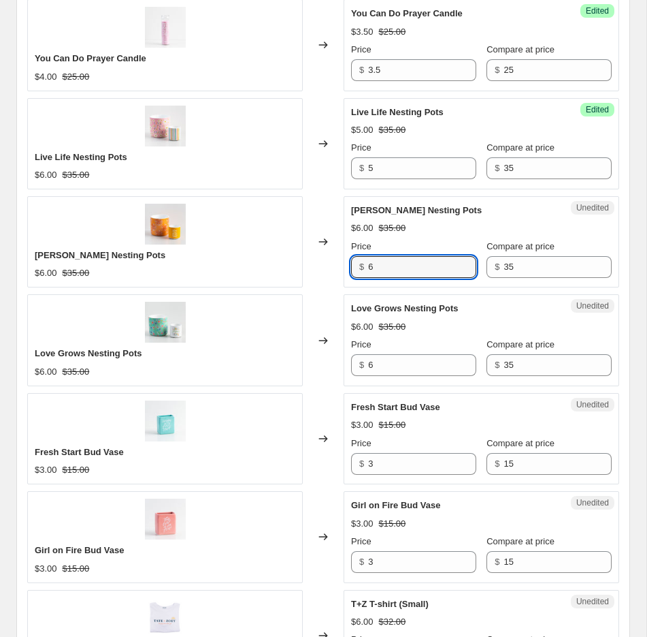
drag, startPoint x: 391, startPoint y: 259, endPoint x: 340, endPoint y: 259, distance: 51.1
click at [334, 259] on div "[PERSON_NAME] Nesting Pots $6.00 $35.00 Changed to Unedited [PERSON_NAME] Nesti…" at bounding box center [323, 241] width 592 height 91
type input "5"
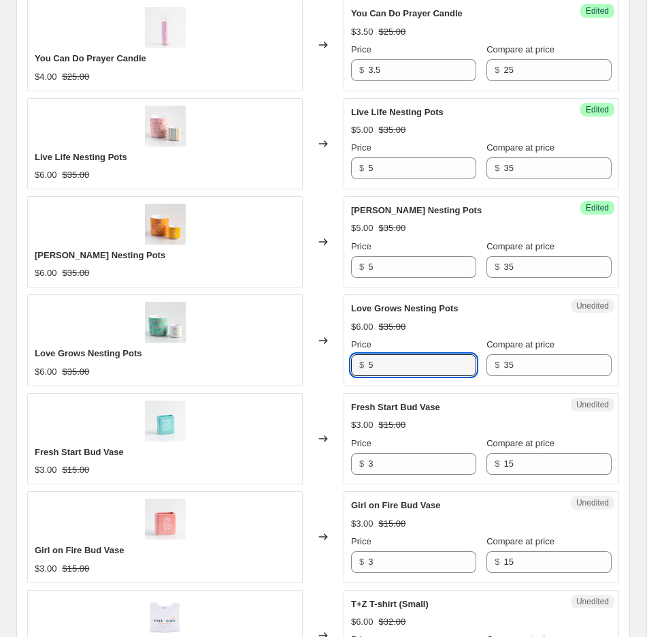
drag, startPoint x: 402, startPoint y: 350, endPoint x: 335, endPoint y: 350, distance: 67.4
click at [335, 350] on div "Love Grows Nesting Pots $6.00 $35.00 Changed to Unedited Love Grows Nesting Pot…" at bounding box center [323, 339] width 592 height 91
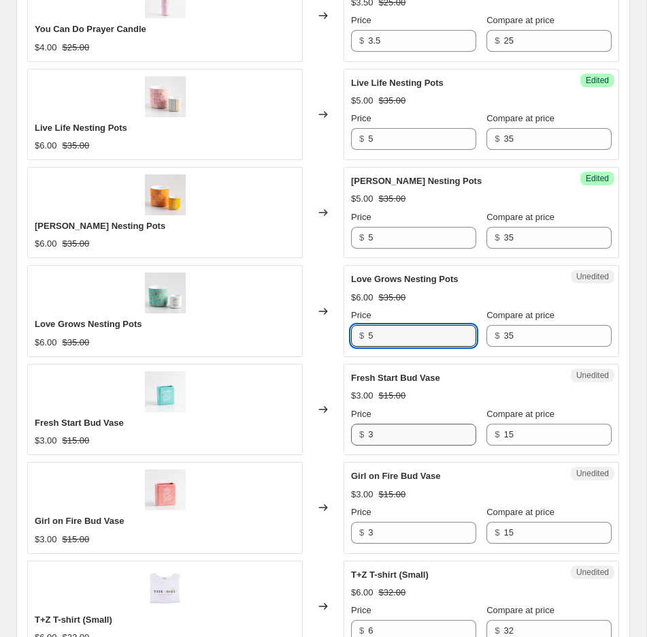
type input "5"
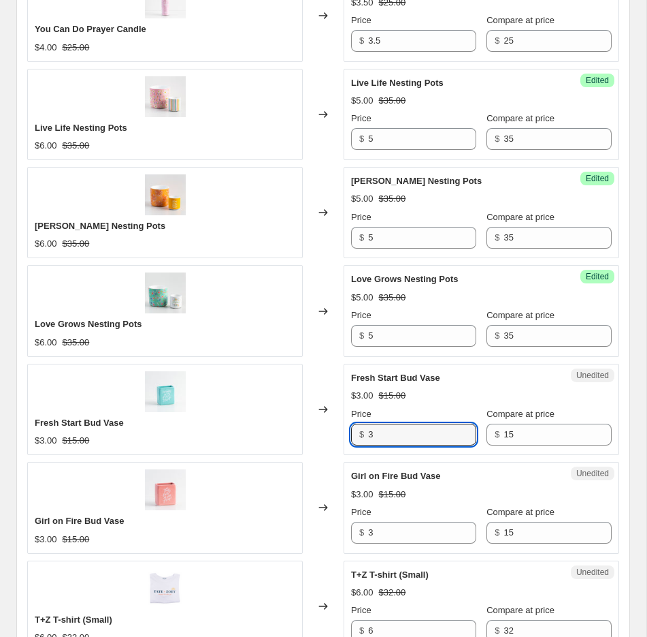
drag, startPoint x: 398, startPoint y: 418, endPoint x: 321, endPoint y: 417, distance: 76.9
click at [321, 417] on div "Fresh Start Bud Vase $3.00 $15.00 Changed to Unedited Fresh Start Bud Vase $3.0…" at bounding box center [323, 409] width 592 height 91
drag, startPoint x: 382, startPoint y: 425, endPoint x: 332, endPoint y: 425, distance: 49.7
click at [333, 425] on div "Fresh Start Bud Vase $3.00 $15.00 Changed to Unedited Fresh Start Bud Vase $3.0…" at bounding box center [323, 409] width 592 height 91
type input "2"
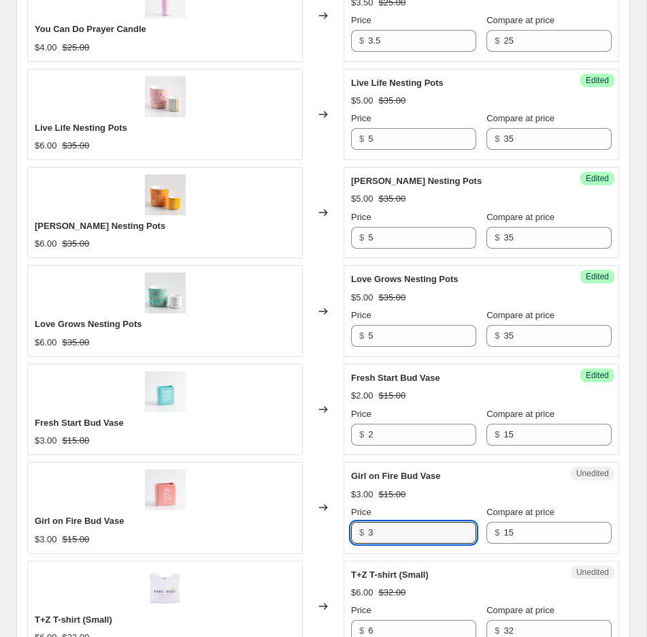
drag, startPoint x: 394, startPoint y: 528, endPoint x: 336, endPoint y: 526, distance: 58.6
click at [336, 527] on div "Girl on Fire Bud Vase $3.00 $15.00 Changed to Unedited Girl on Fire Bud Vase $3…" at bounding box center [323, 507] width 592 height 91
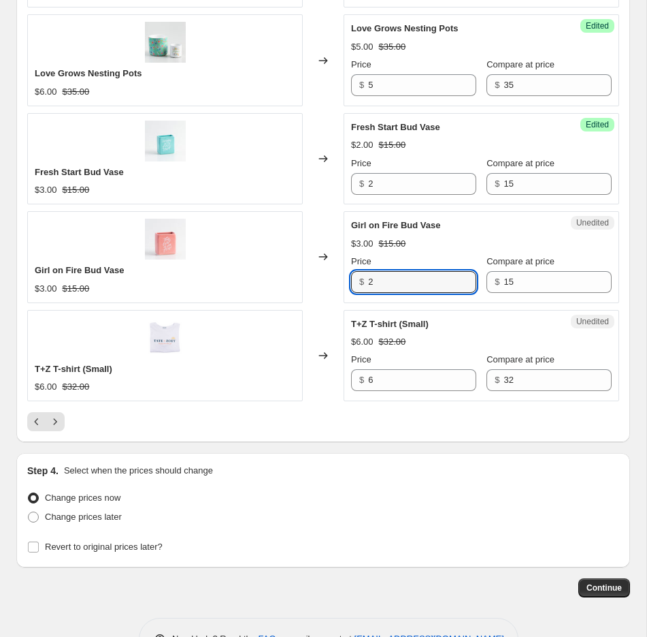
scroll to position [2206, 0]
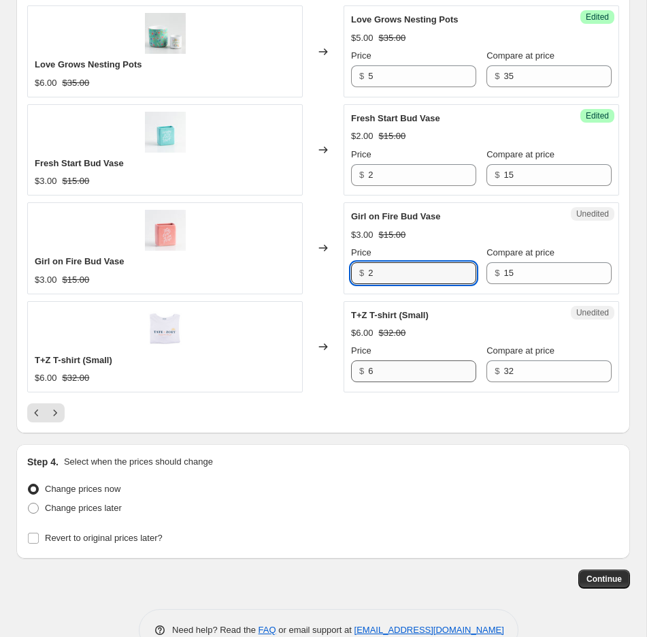
type input "2"
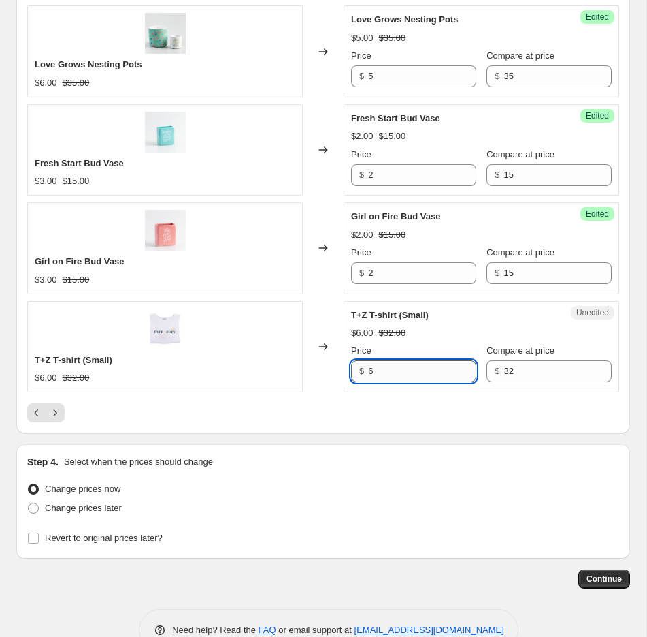
click at [381, 362] on input "6" at bounding box center [422, 371] width 108 height 22
type input "5"
click at [138, 403] on div at bounding box center [323, 412] width 592 height 19
click at [58, 406] on icon "Next" at bounding box center [55, 413] width 14 height 14
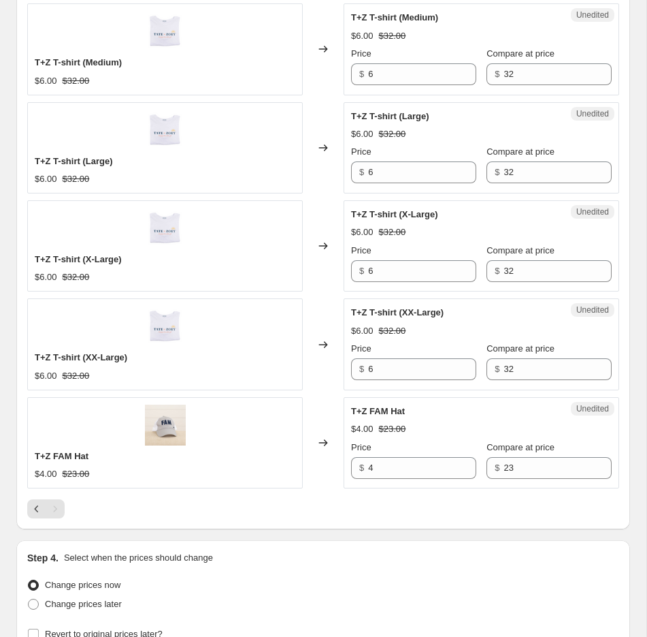
scroll to position [592, 0]
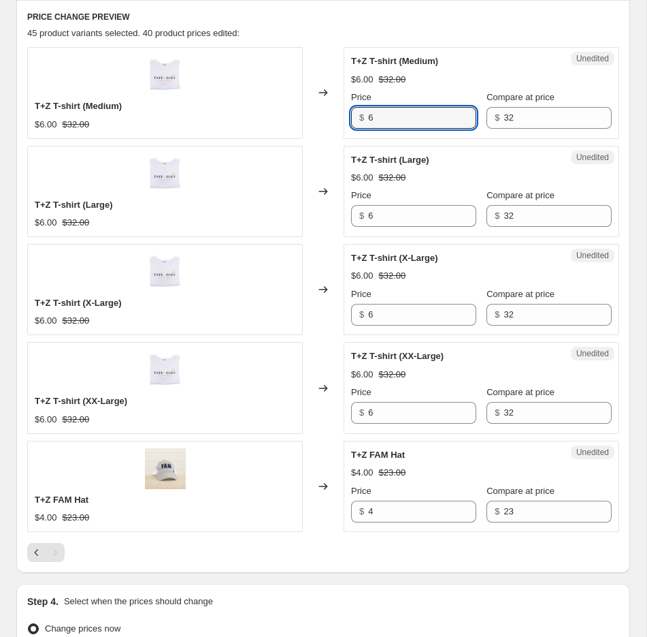
drag, startPoint x: 391, startPoint y: 116, endPoint x: 347, endPoint y: 116, distance: 44.9
click at [347, 116] on div "Unedited T+Z T-shirt (Medium) $6.00 $32.00 Price $ 6 Compare at price $ 32" at bounding box center [482, 92] width 276 height 91
type input "5"
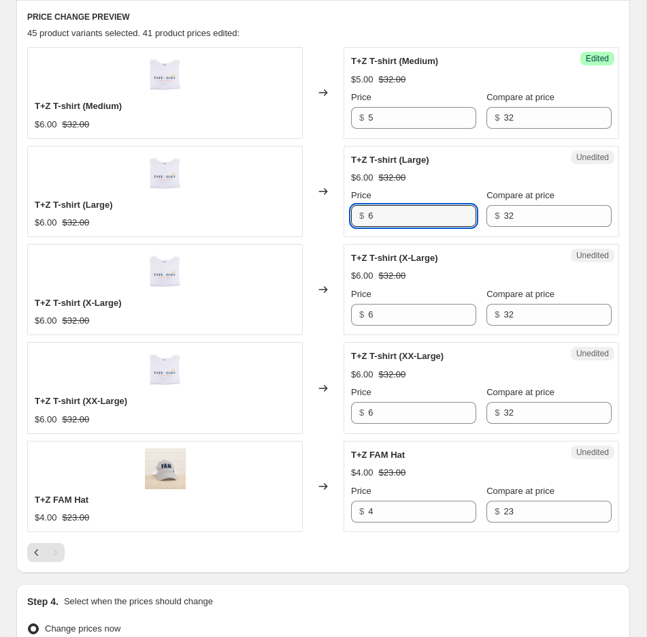
drag, startPoint x: 390, startPoint y: 214, endPoint x: 349, endPoint y: 214, distance: 40.9
click at [349, 214] on div "Unedited T+Z T-shirt (Large) $6.00 $32.00 Price $ 6 Compare at price $ 32" at bounding box center [482, 191] width 276 height 91
type input "5"
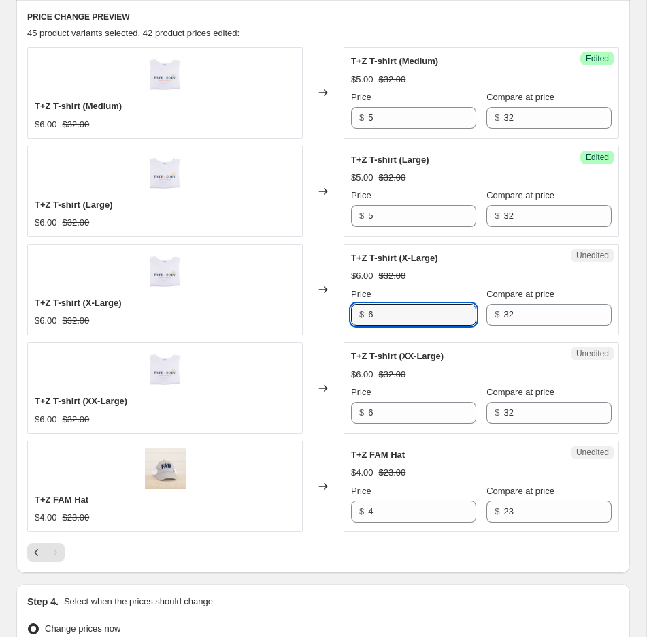
drag, startPoint x: 387, startPoint y: 311, endPoint x: 344, endPoint y: 311, distance: 42.9
click at [344, 311] on div "Unedited T+Z T-shirt (X-Large) $6.00 $32.00 Price $ 6 Compare at price $ 32" at bounding box center [482, 289] width 276 height 91
type input "5"
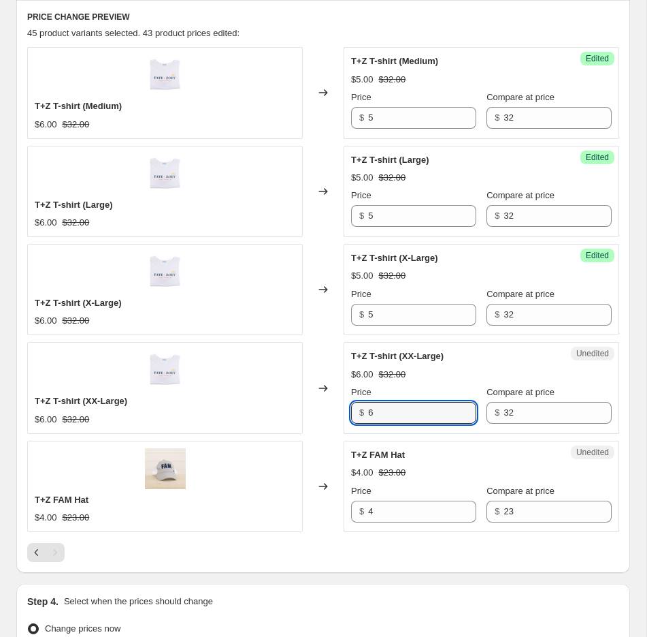
drag, startPoint x: 390, startPoint y: 414, endPoint x: 338, endPoint y: 414, distance: 51.7
click at [338, 414] on div "T+Z T-shirt (XX-Large) $6.00 $32.00 Changed to Unedited T+Z T-shirt (XX-Large) …" at bounding box center [323, 387] width 592 height 91
type input "5"
click at [368, 528] on div "Unedited T+Z FAM Hat $4.00 $23.00 Price $ 4 Compare at price $ 23" at bounding box center [482, 485] width 276 height 91
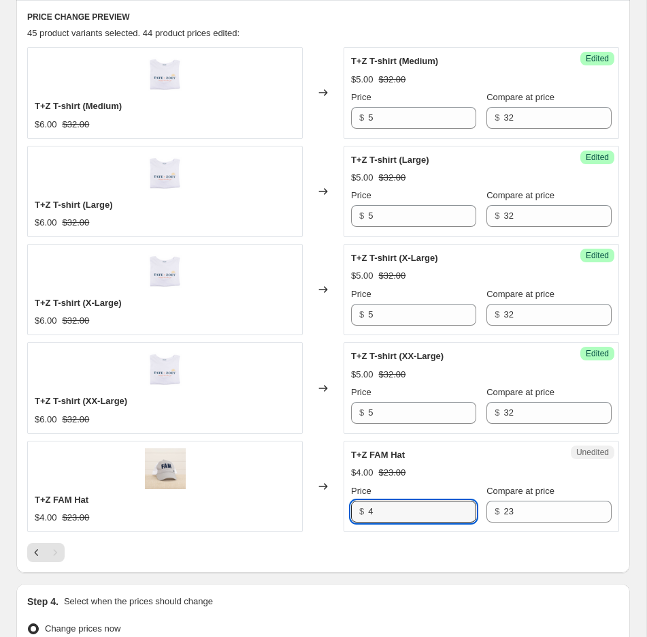
drag, startPoint x: 385, startPoint y: 513, endPoint x: 356, endPoint y: 513, distance: 28.6
click at [356, 513] on div "$ 4" at bounding box center [413, 511] width 125 height 22
type input "3"
click at [374, 557] on div at bounding box center [323, 552] width 592 height 19
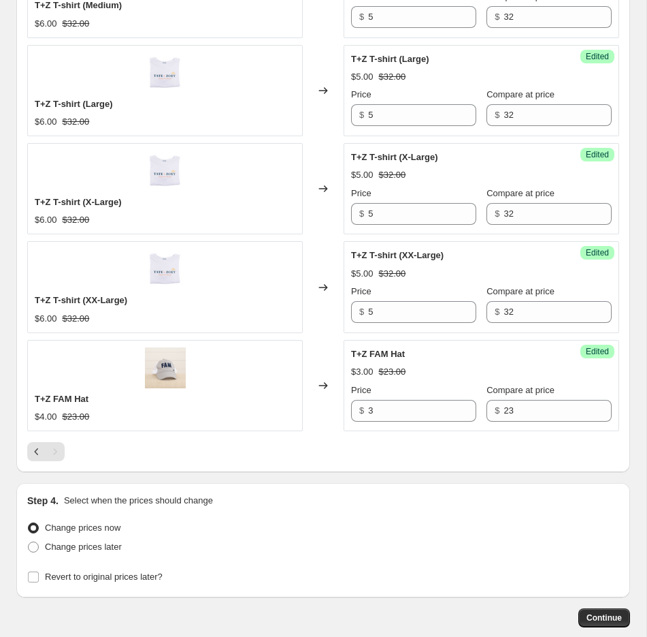
scroll to position [764, 0]
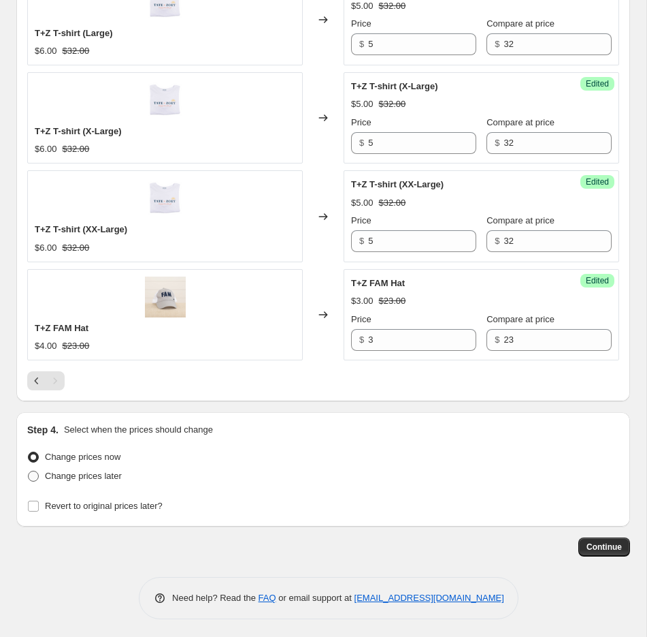
click at [92, 475] on span "Change prices later" at bounding box center [83, 475] width 77 height 10
click at [29, 471] on input "Change prices later" at bounding box center [28, 470] width 1 height 1
radio input "true"
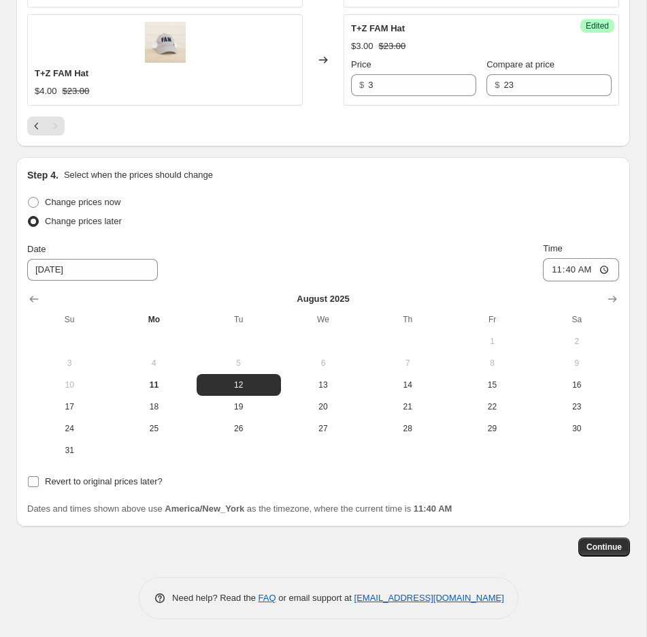
click at [67, 479] on span "Revert to original prices later?" at bounding box center [104, 481] width 118 height 10
click at [39, 479] on input "Revert to original prices later?" at bounding box center [33, 481] width 11 height 11
checkbox input "true"
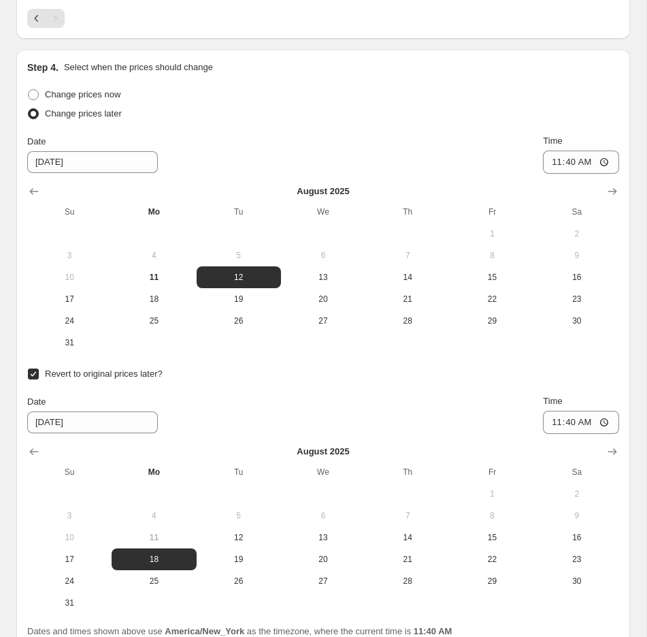
scroll to position [1249, 0]
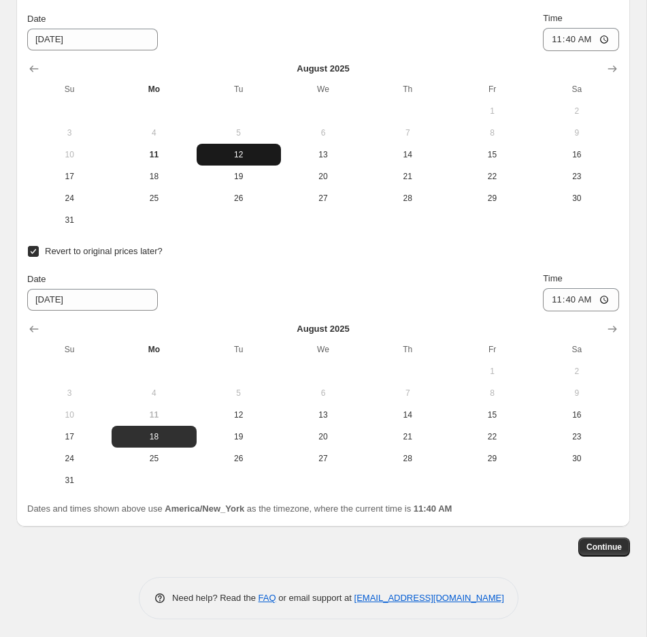
click at [260, 154] on span "12" at bounding box center [239, 154] width 74 height 11
click at [460, 35] on input "11:40" at bounding box center [581, 39] width 76 height 23
click at [460, 37] on input "10:40" at bounding box center [581, 39] width 76 height 23
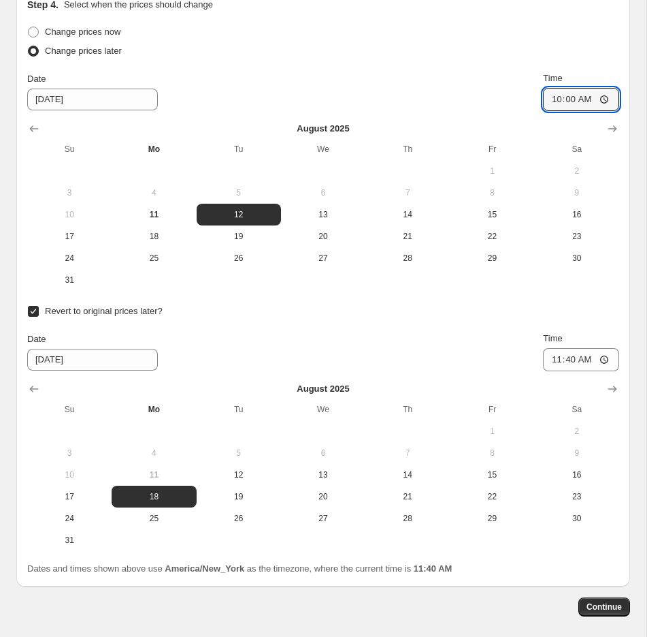
scroll to position [1184, 0]
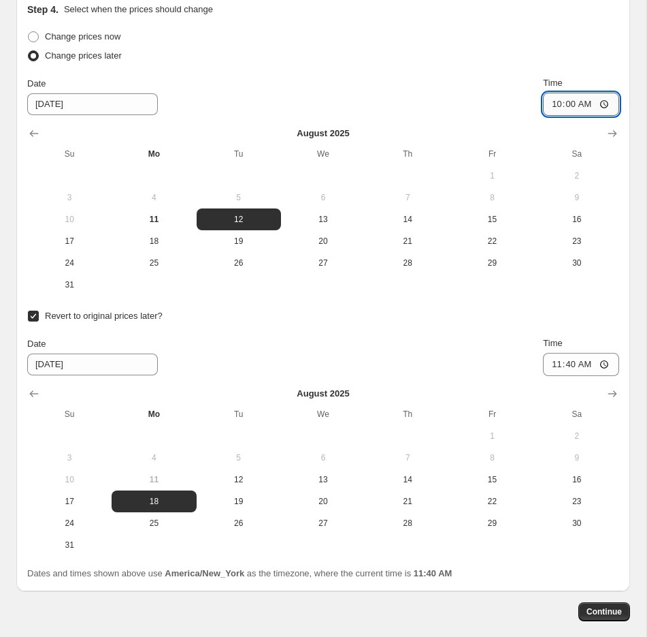
click at [460, 103] on input "10:00" at bounding box center [581, 104] width 76 height 23
type input "11:00"
click at [460, 369] on input "11:40" at bounding box center [581, 364] width 76 height 23
click at [460, 362] on input "11:40" at bounding box center [581, 364] width 76 height 23
type input "11:00"
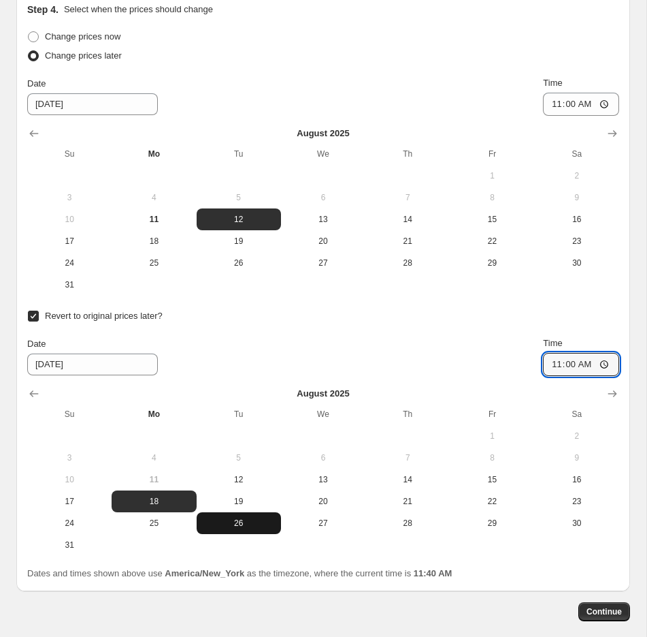
click at [239, 520] on span "26" at bounding box center [239, 522] width 74 height 11
type input "[DATE]"
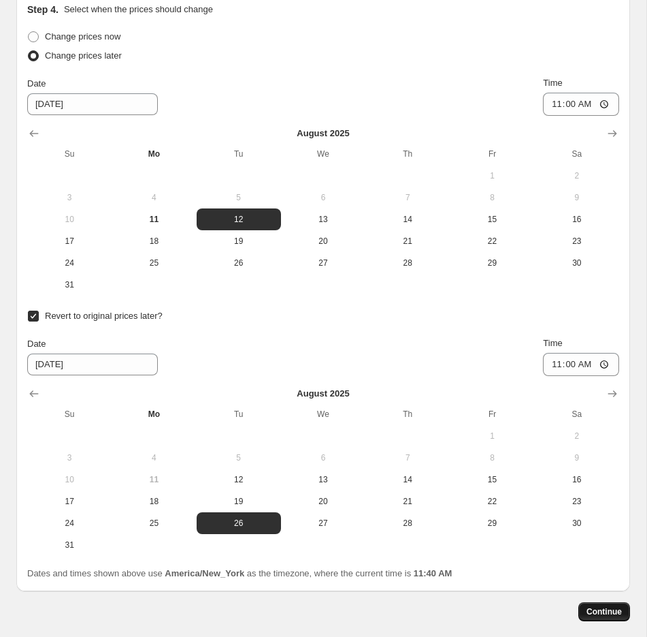
click at [460, 609] on span "Continue" at bounding box center [604, 611] width 35 height 11
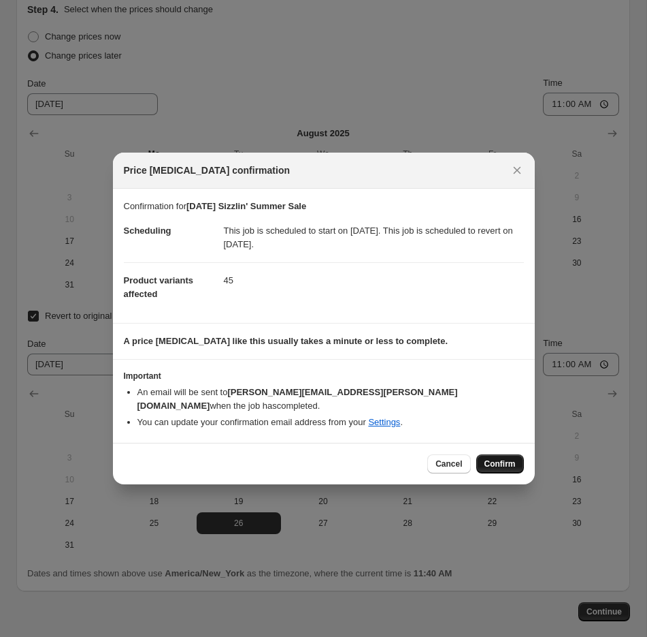
click at [460, 460] on span "Confirm" at bounding box center [500, 463] width 31 height 11
